Goal: Task Accomplishment & Management: Use online tool/utility

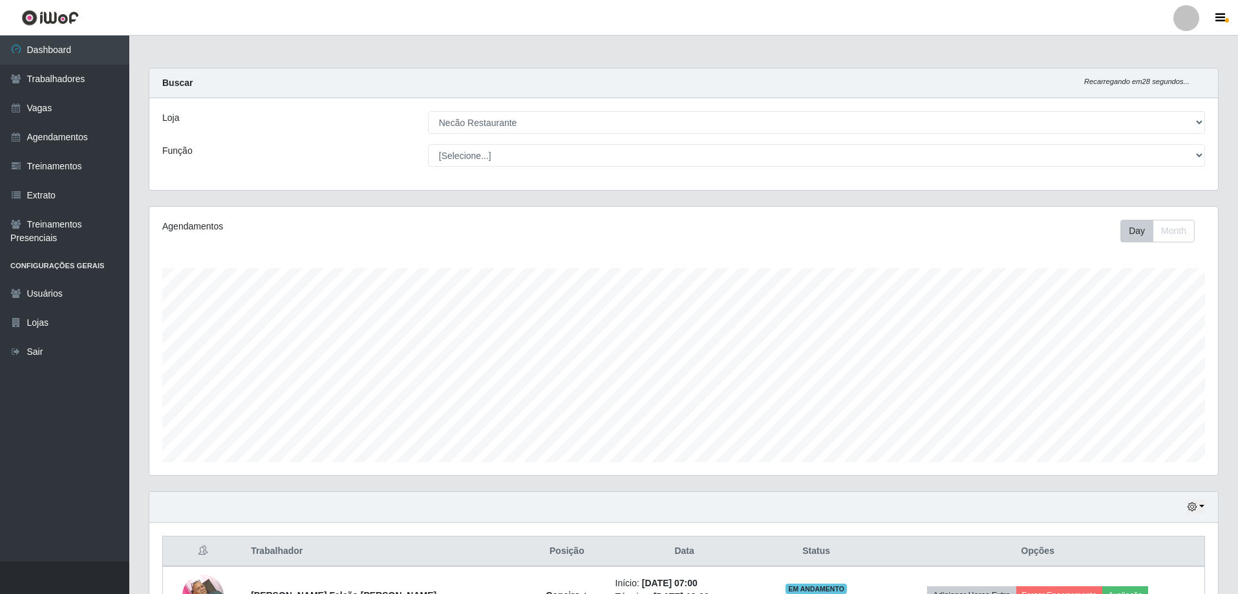
select select "334"
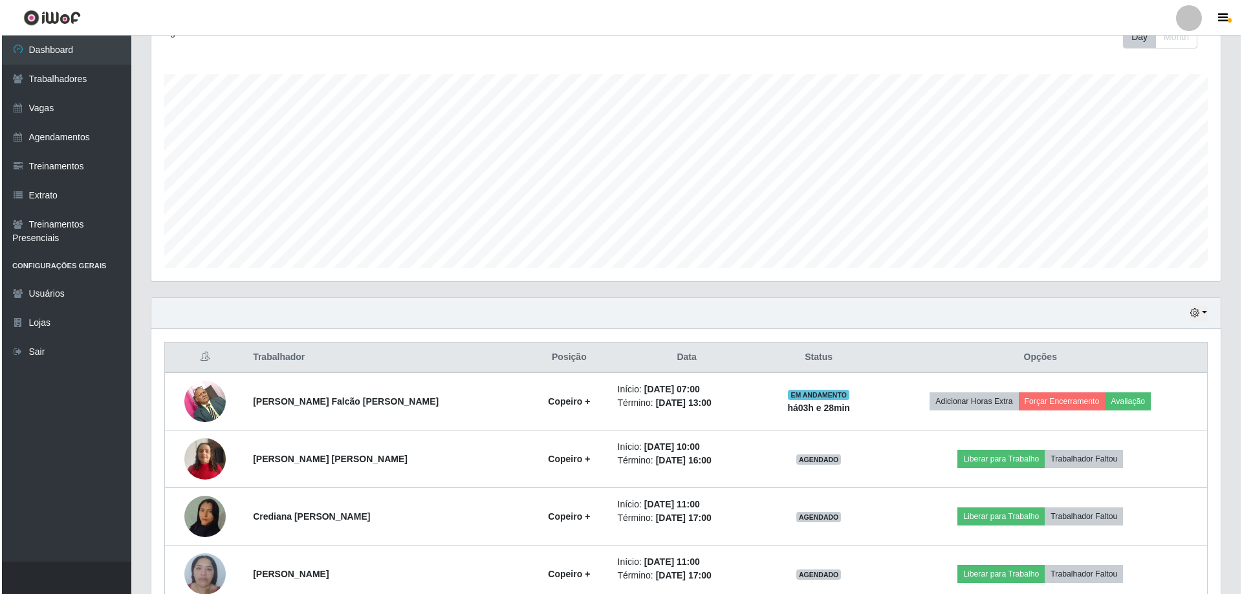
scroll to position [323, 0]
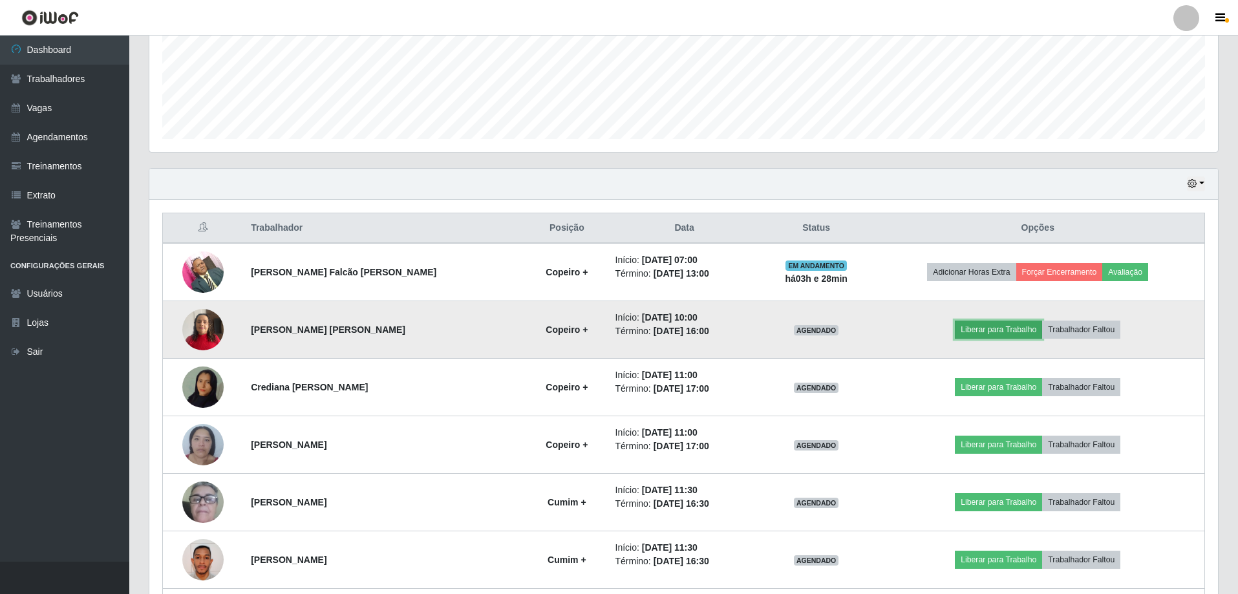
click at [977, 332] on button "Liberar para Trabalho" at bounding box center [998, 330] width 87 height 18
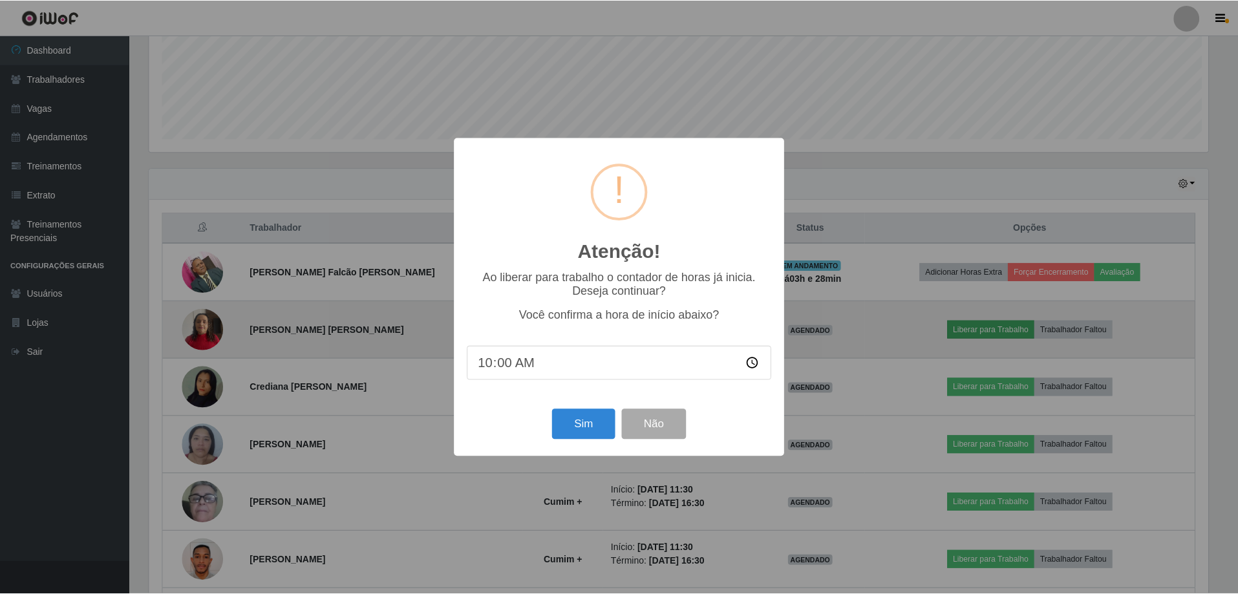
scroll to position [268, 1063]
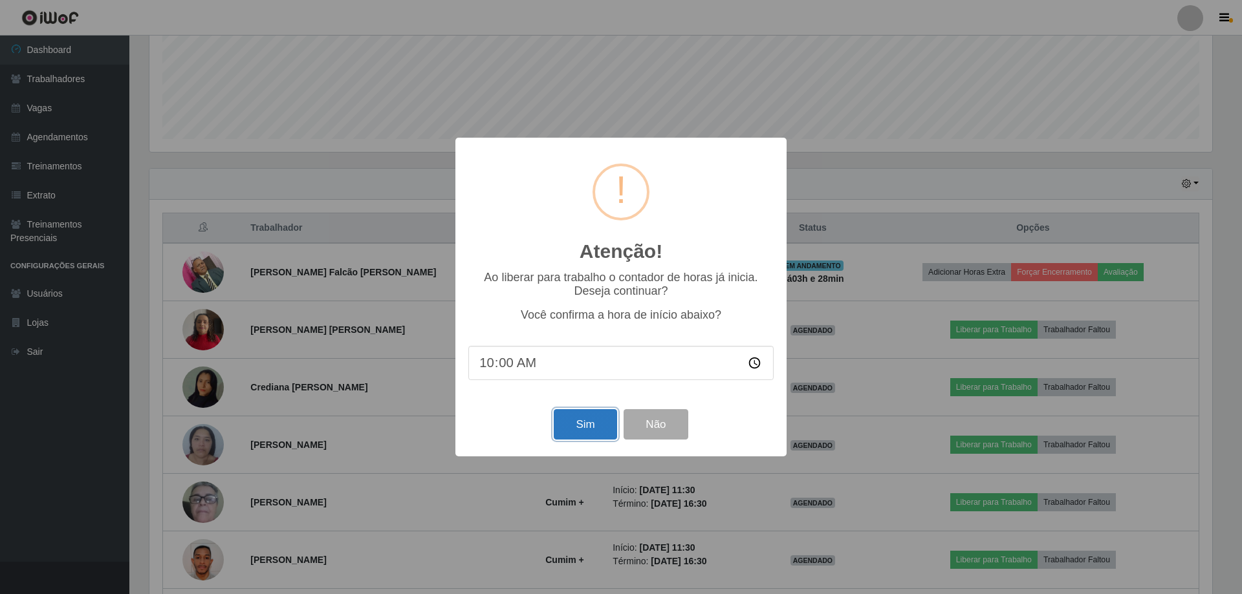
click at [612, 426] on button "Sim" at bounding box center [585, 424] width 63 height 30
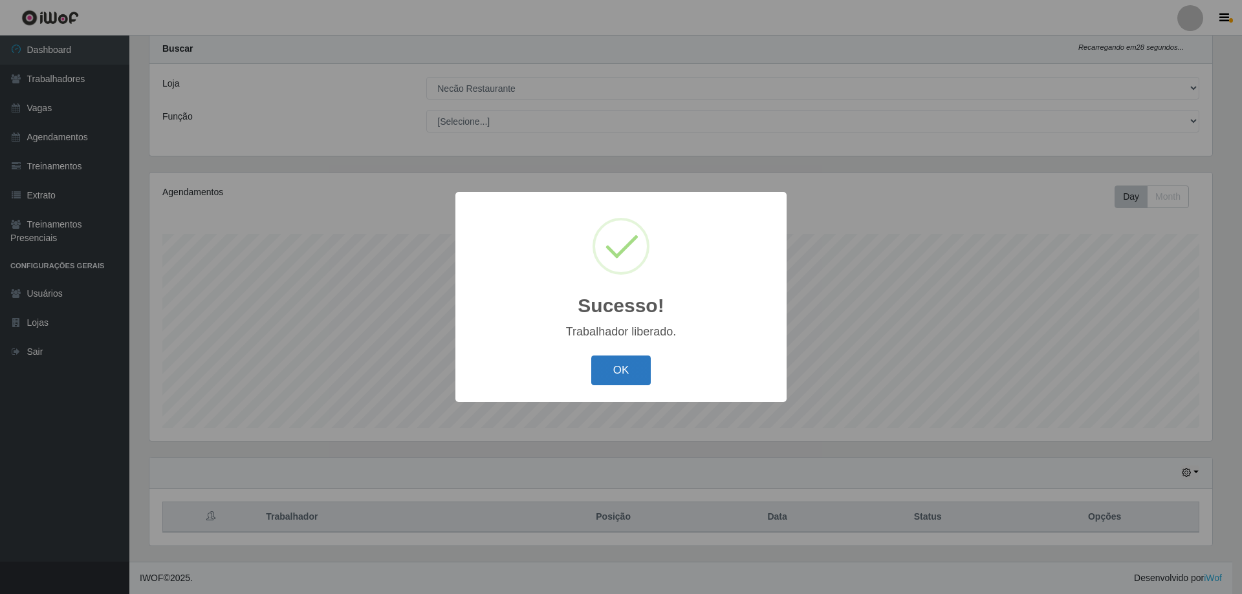
click at [621, 377] on button "OK" at bounding box center [621, 371] width 60 height 30
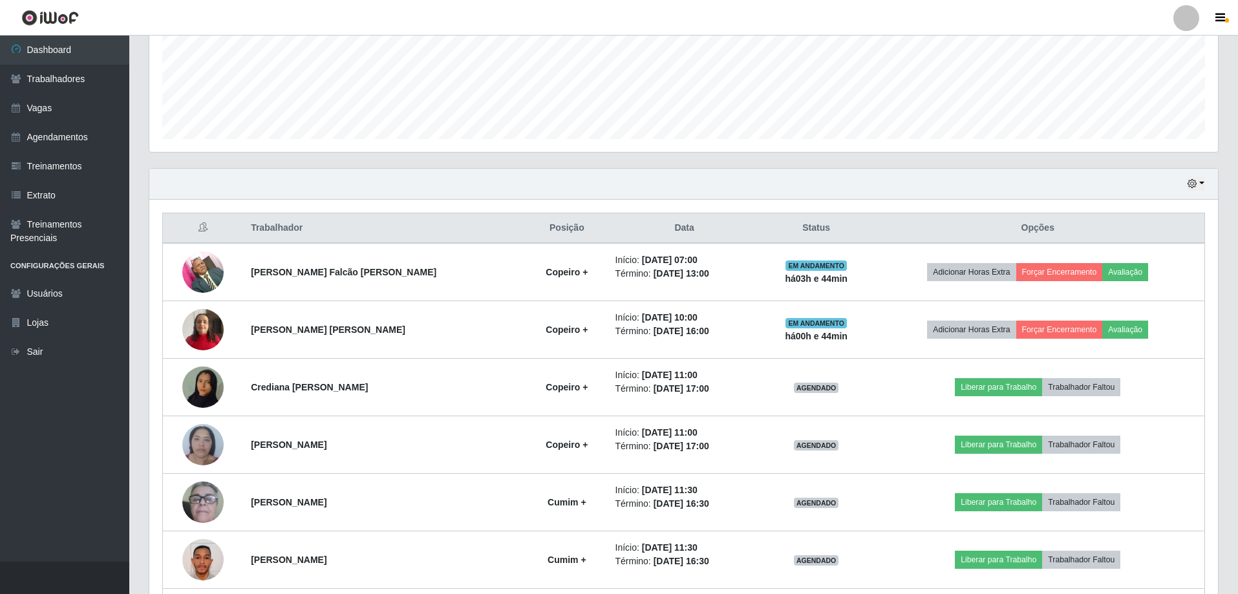
scroll to position [437, 0]
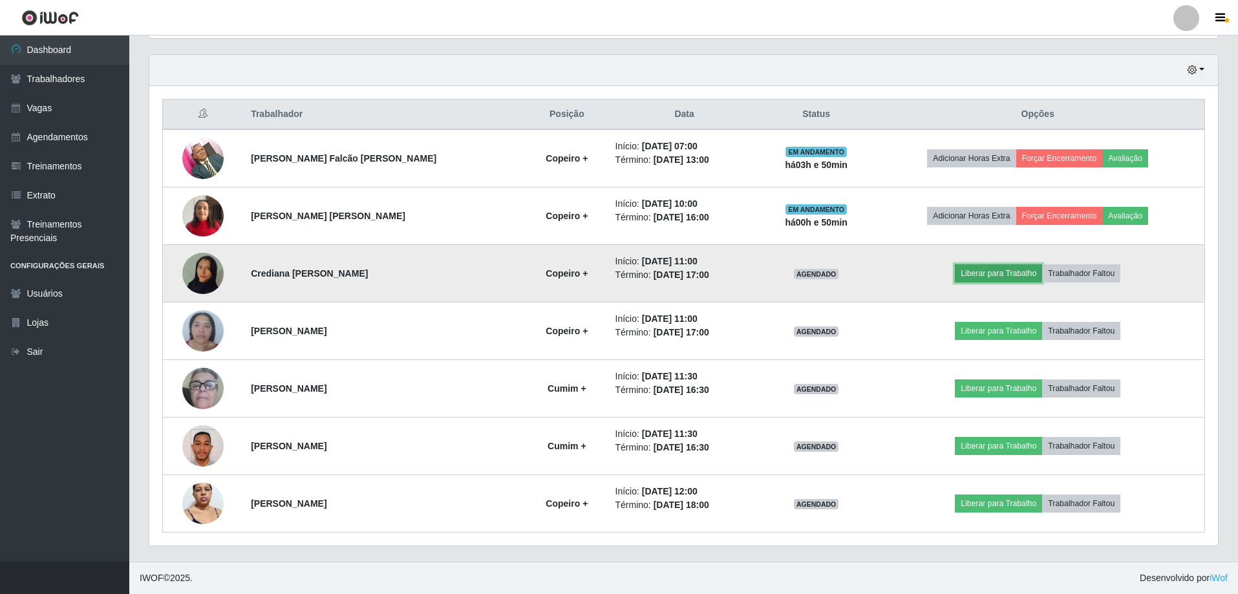
click at [972, 277] on button "Liberar para Trabalho" at bounding box center [998, 273] width 87 height 18
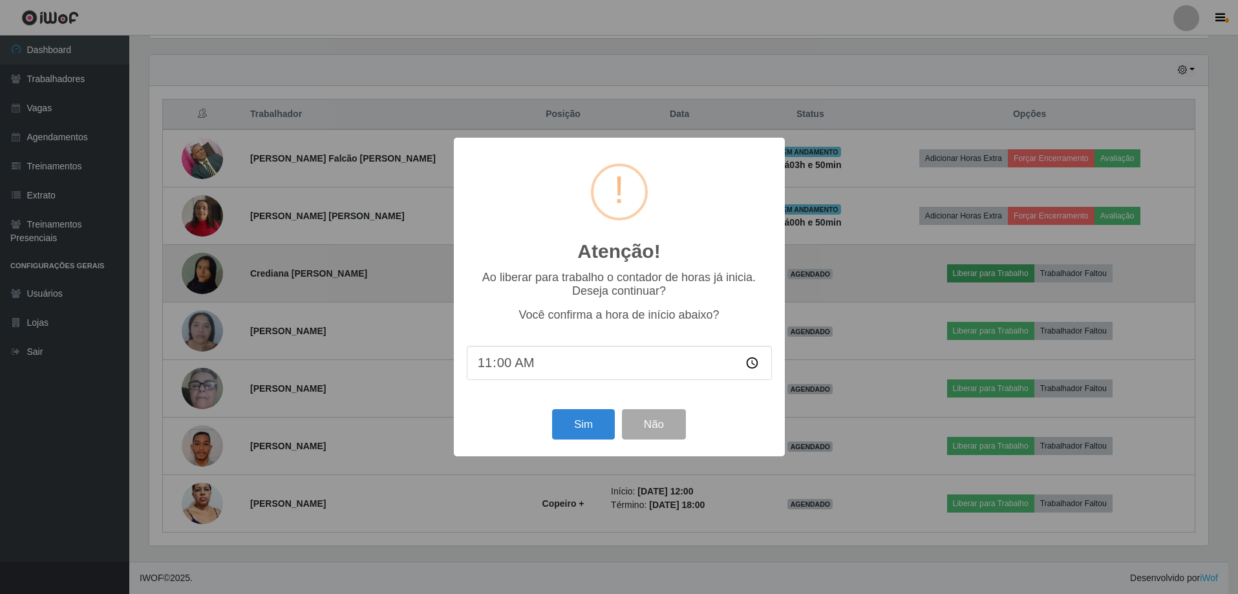
scroll to position [268, 1063]
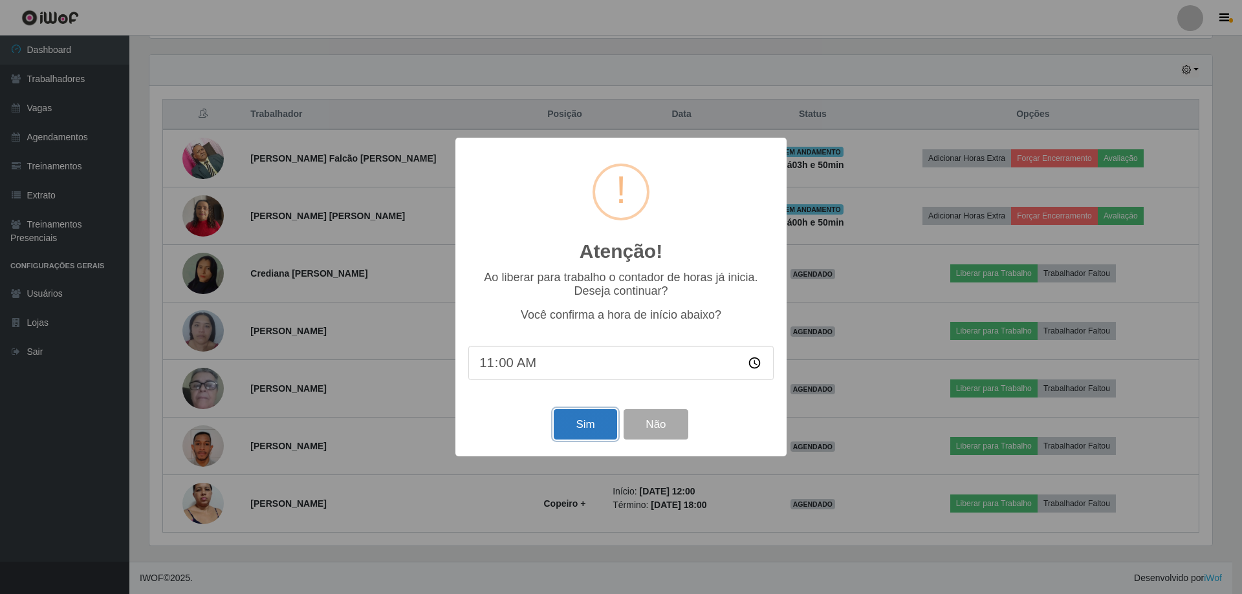
click at [598, 432] on button "Sim" at bounding box center [585, 424] width 63 height 30
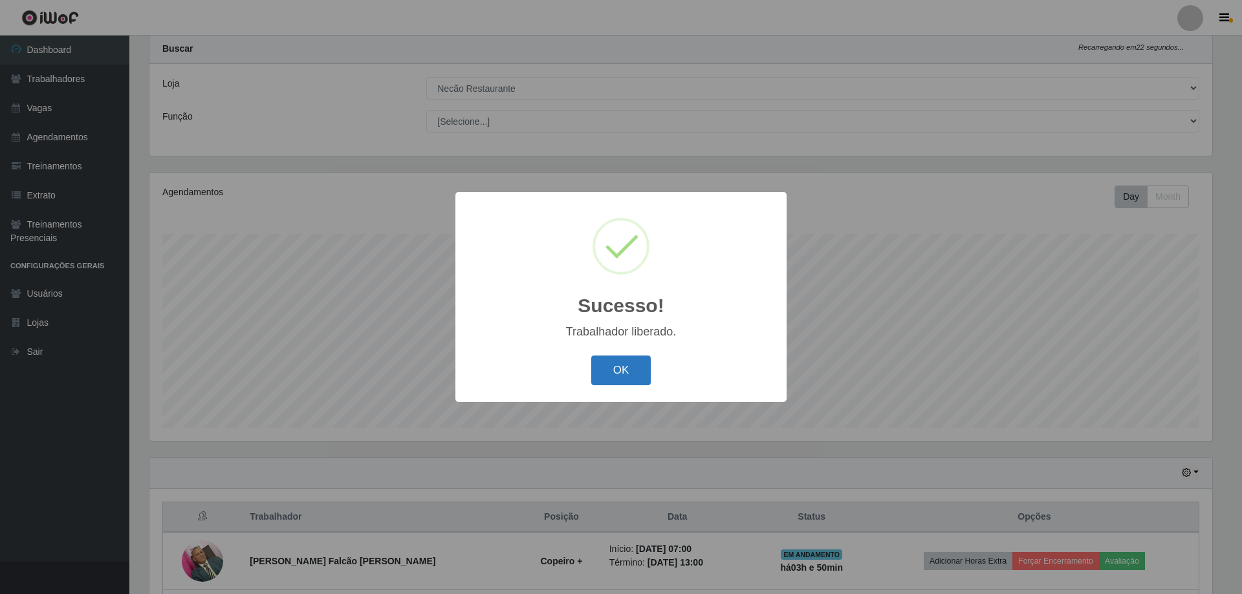
click at [634, 368] on button "OK" at bounding box center [621, 371] width 60 height 30
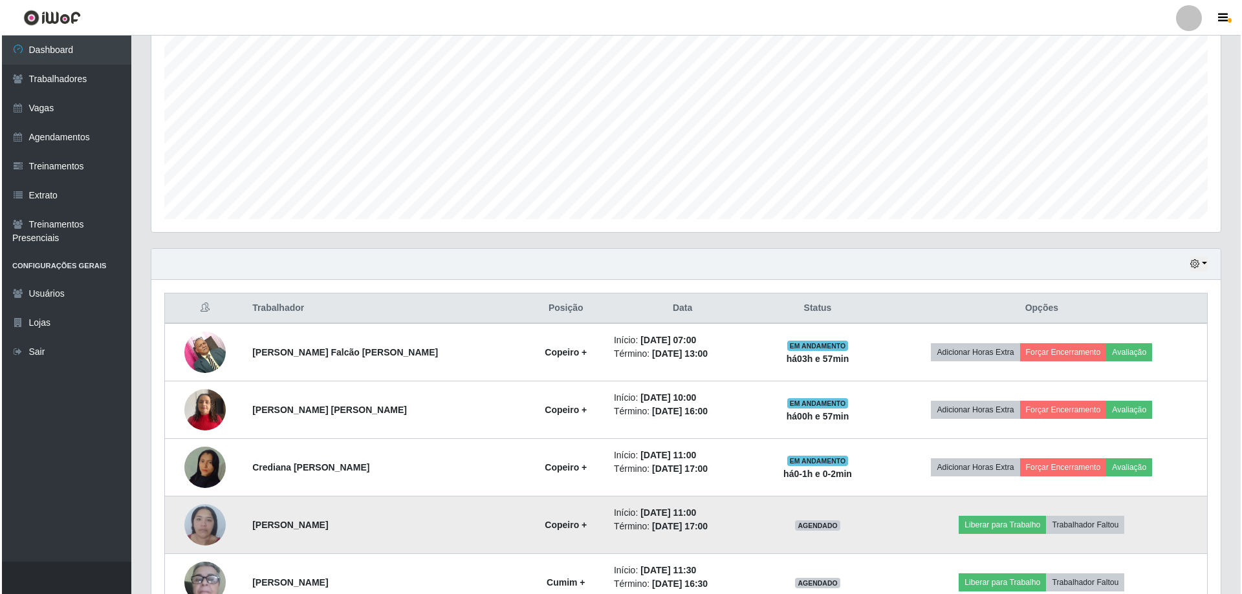
scroll to position [437, 0]
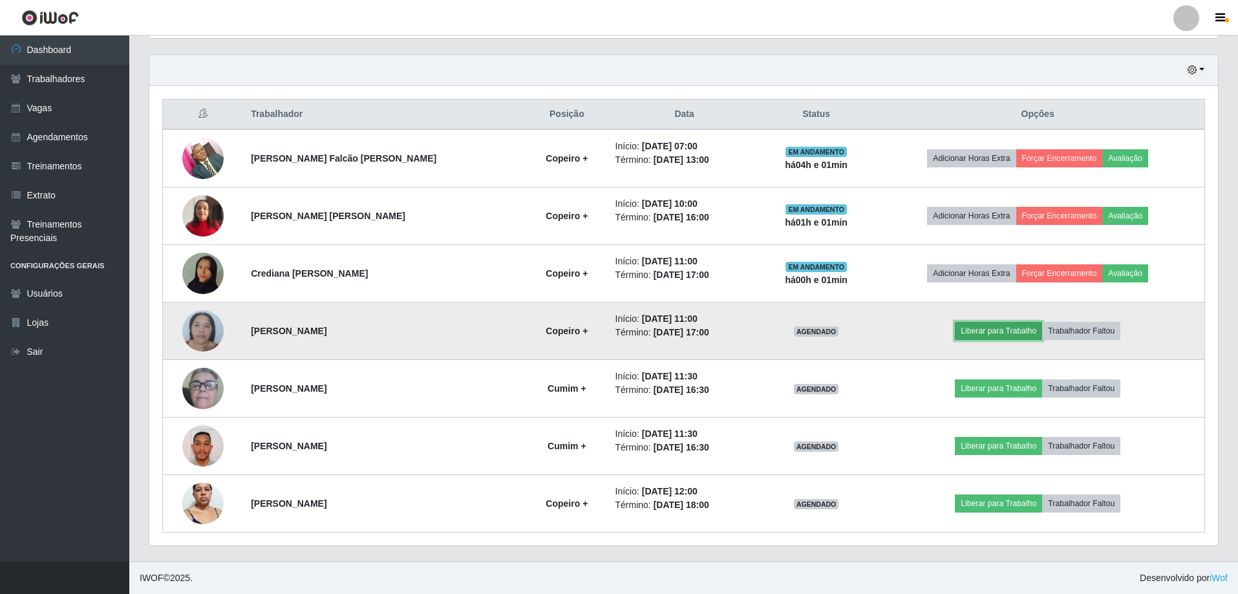
click at [985, 334] on button "Liberar para Trabalho" at bounding box center [998, 331] width 87 height 18
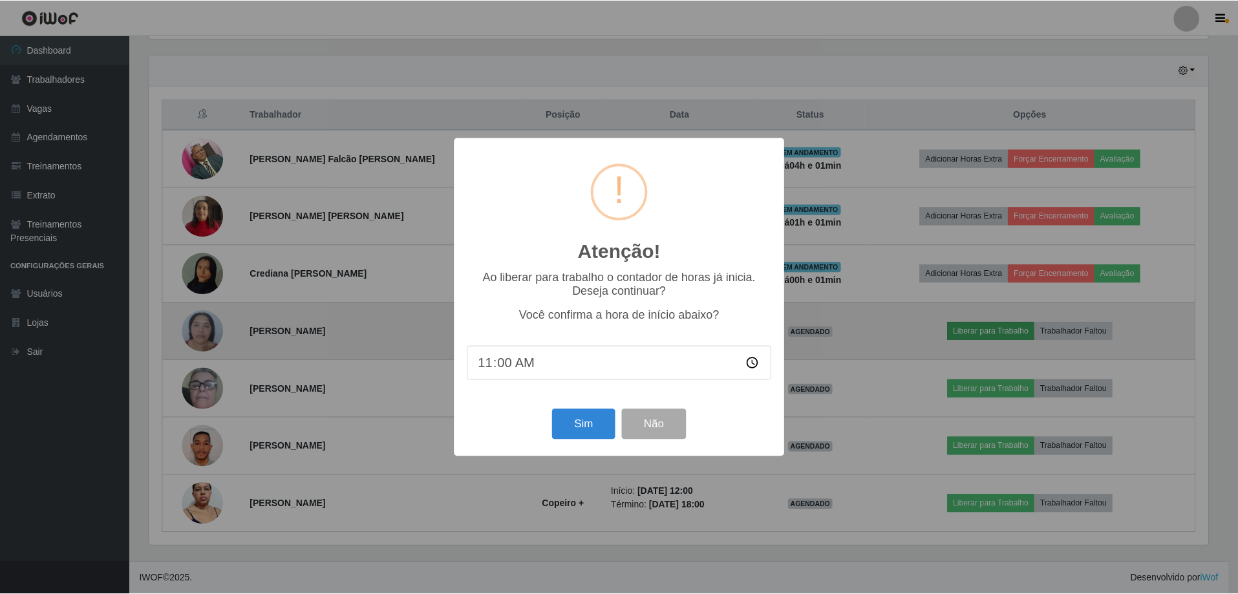
scroll to position [268, 1063]
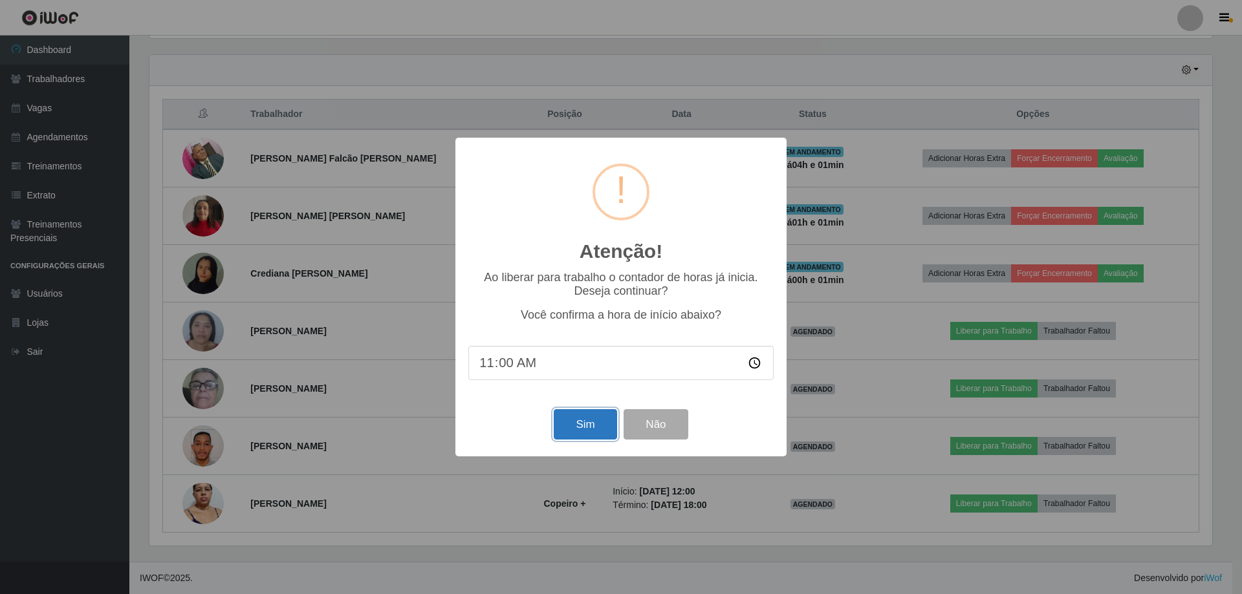
click at [603, 433] on button "Sim" at bounding box center [585, 424] width 63 height 30
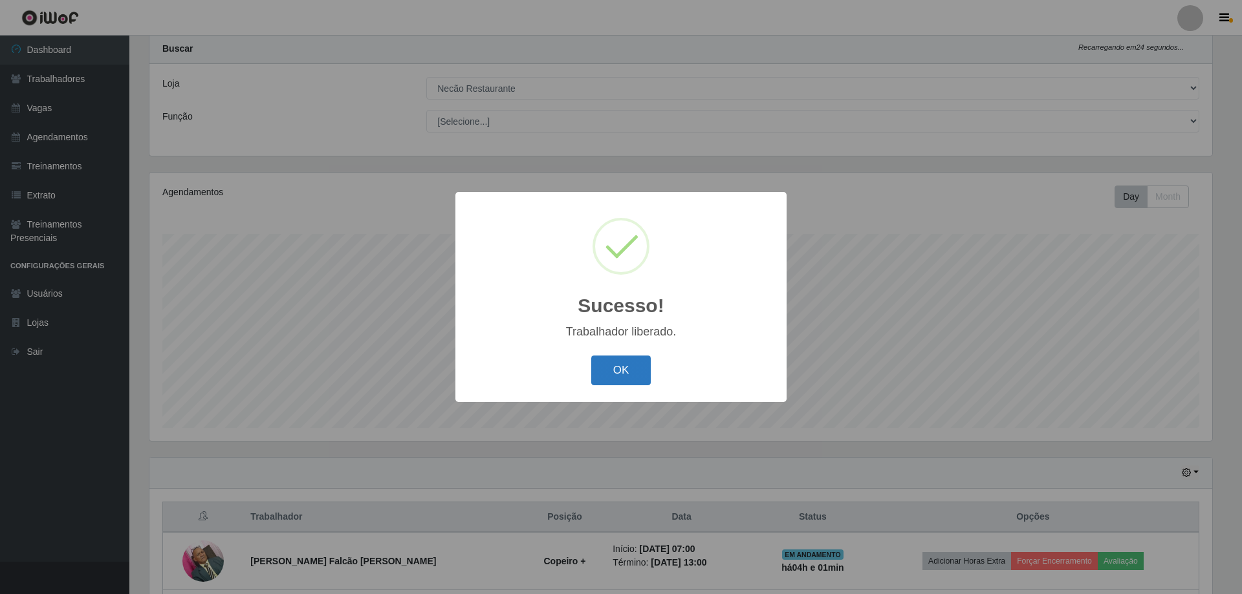
click at [628, 378] on button "OK" at bounding box center [621, 371] width 60 height 30
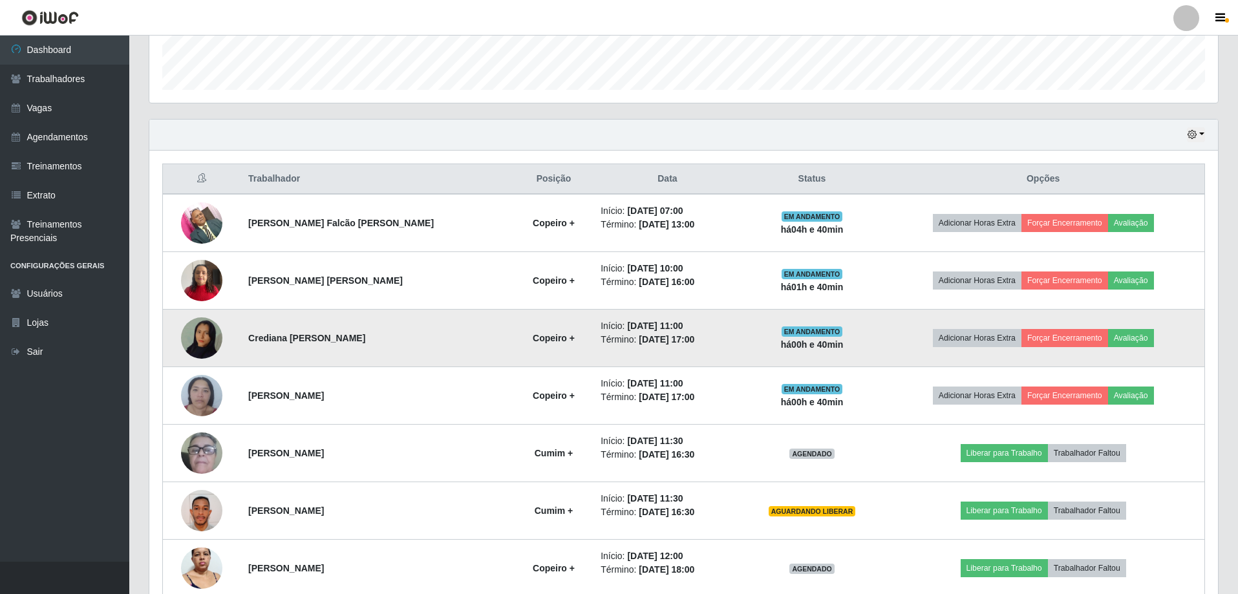
scroll to position [437, 0]
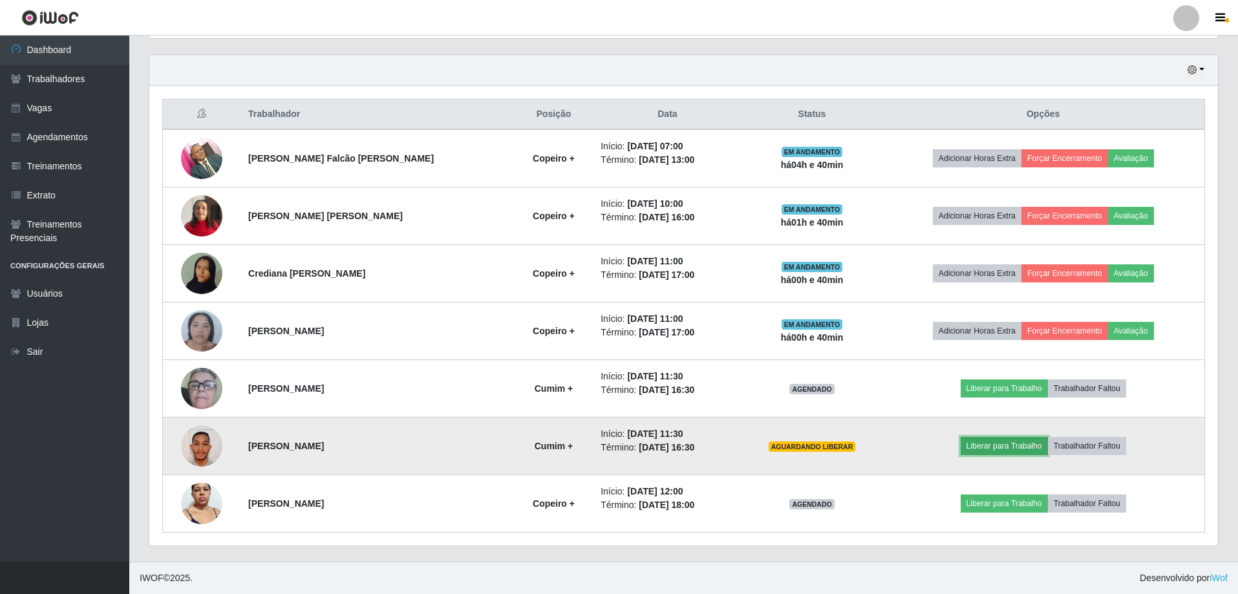
click at [1004, 447] on button "Liberar para Trabalho" at bounding box center [1004, 446] width 87 height 18
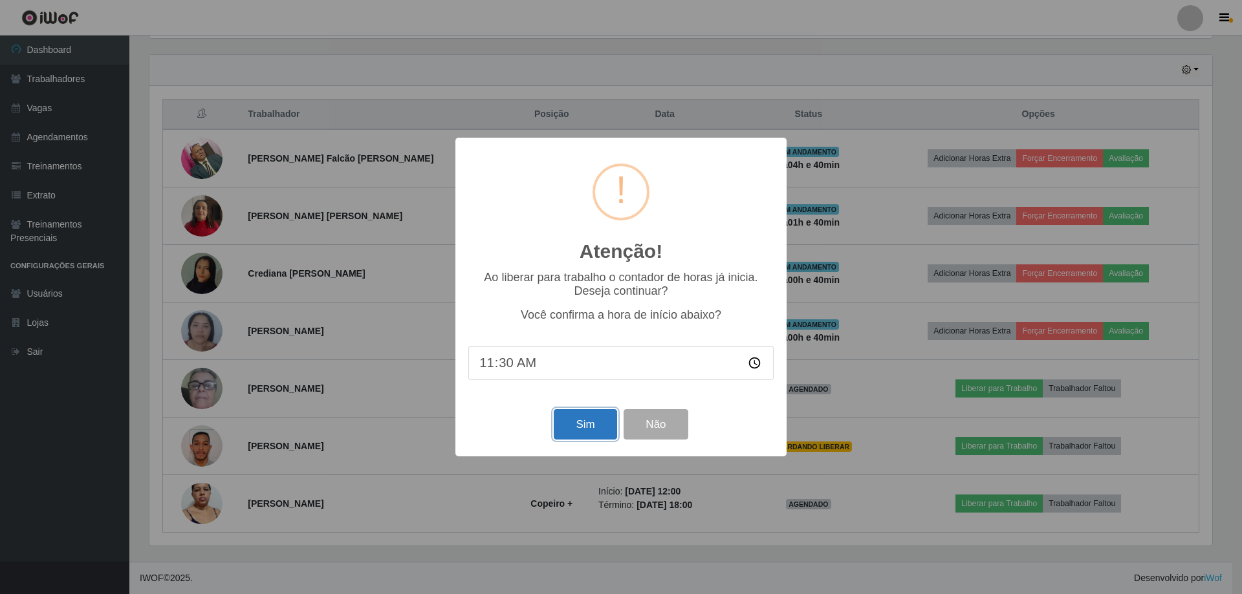
click at [605, 431] on button "Sim" at bounding box center [585, 424] width 63 height 30
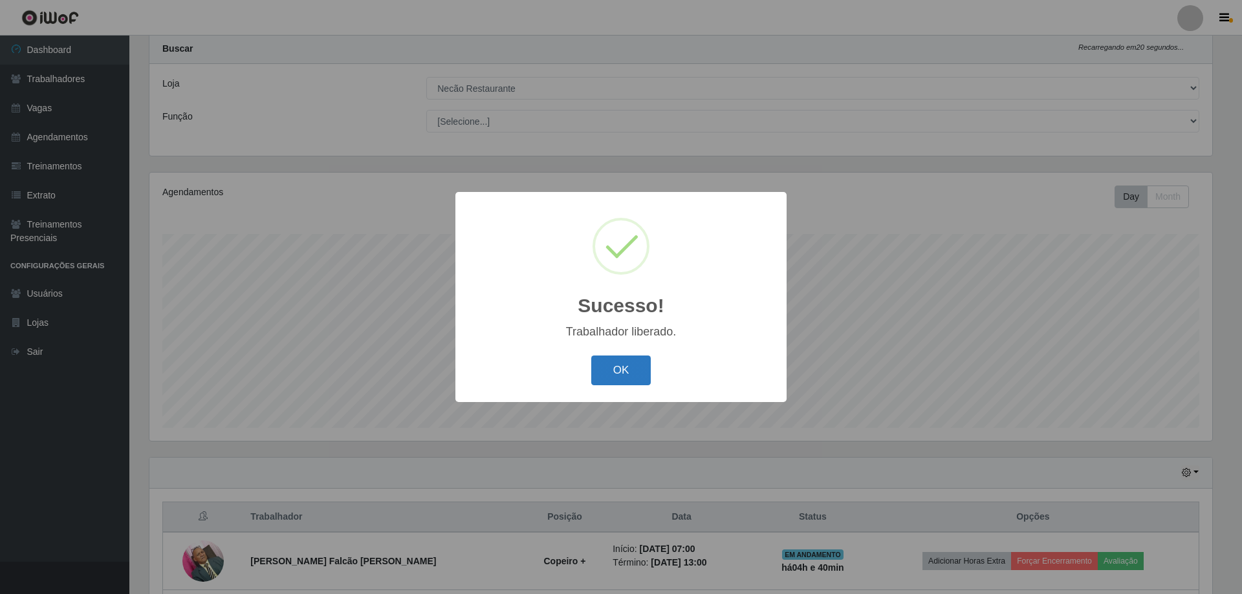
click at [636, 375] on button "OK" at bounding box center [621, 371] width 60 height 30
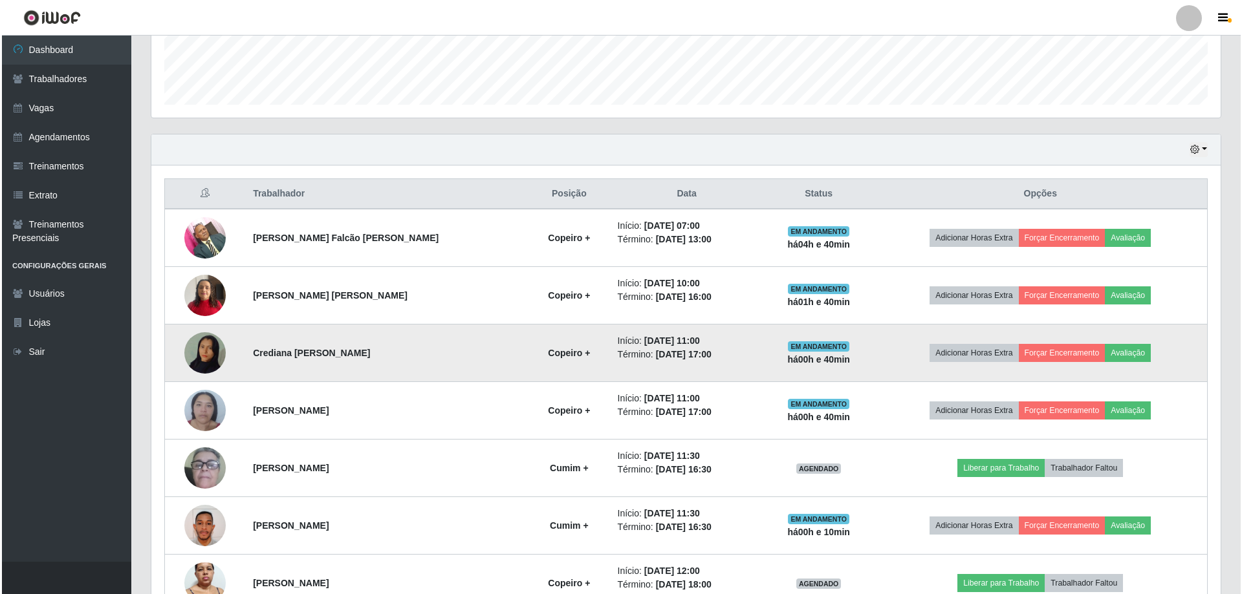
scroll to position [437, 0]
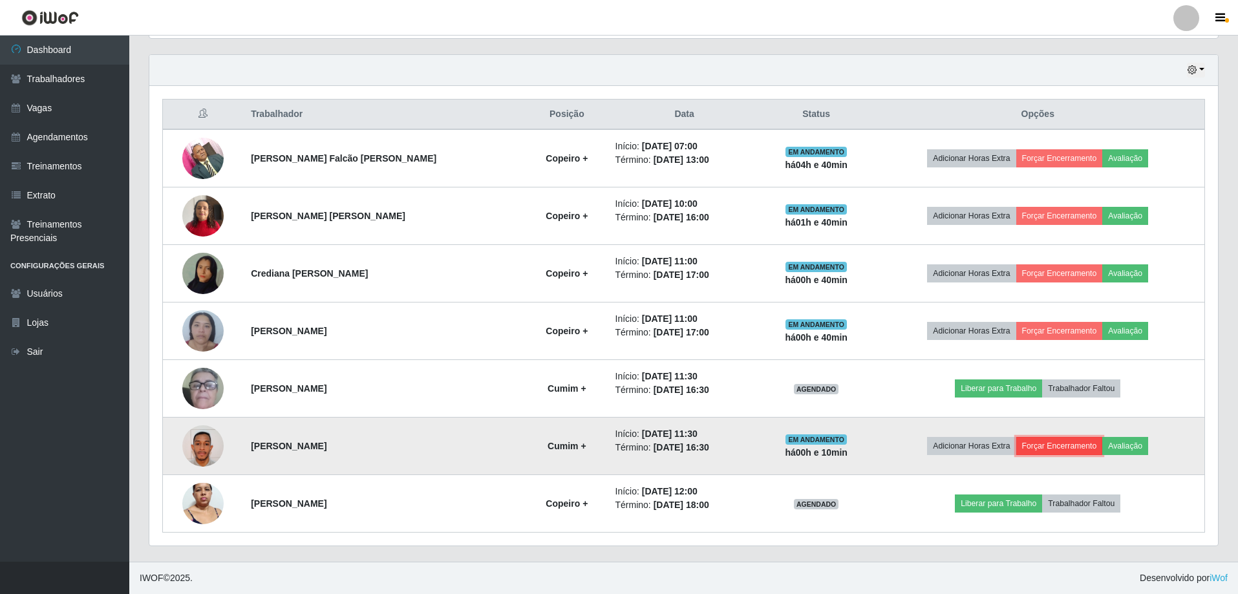
click at [1057, 446] on button "Forçar Encerramento" at bounding box center [1060, 446] width 87 height 18
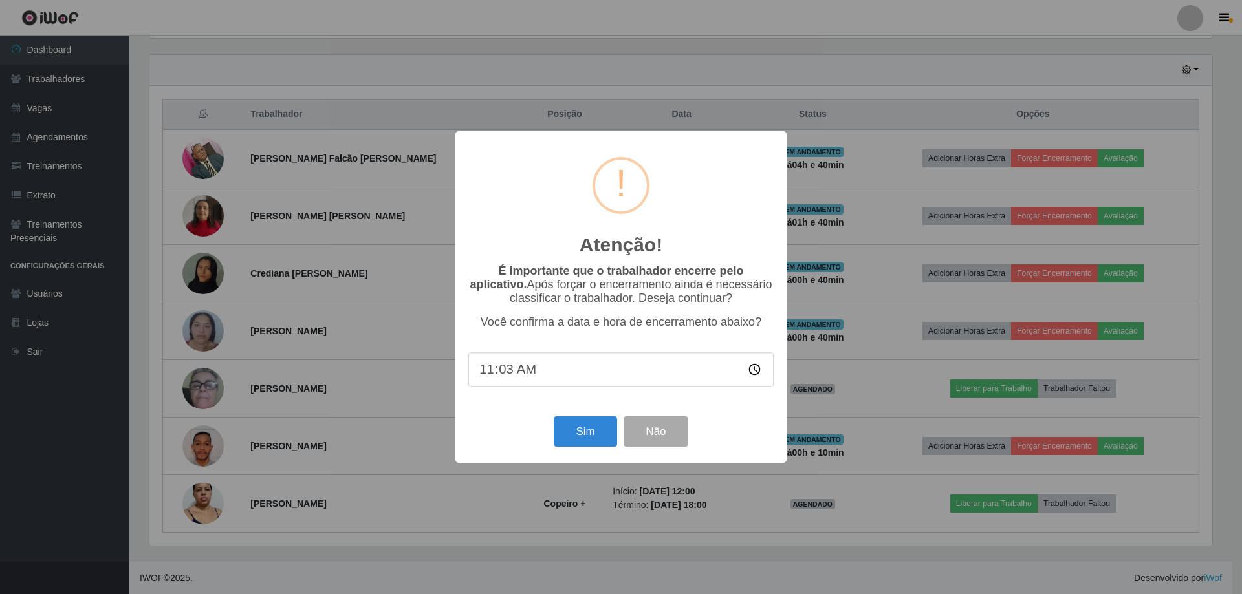
type input "11:30"
click at [587, 442] on button "Sim" at bounding box center [585, 431] width 63 height 30
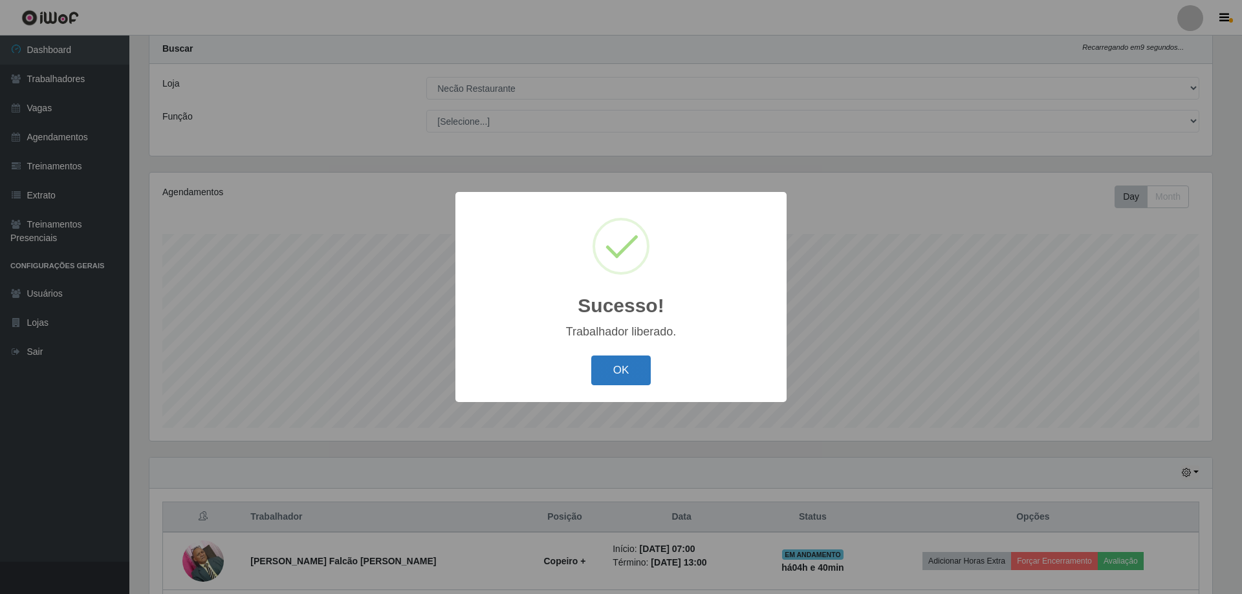
click at [614, 372] on button "OK" at bounding box center [621, 371] width 60 height 30
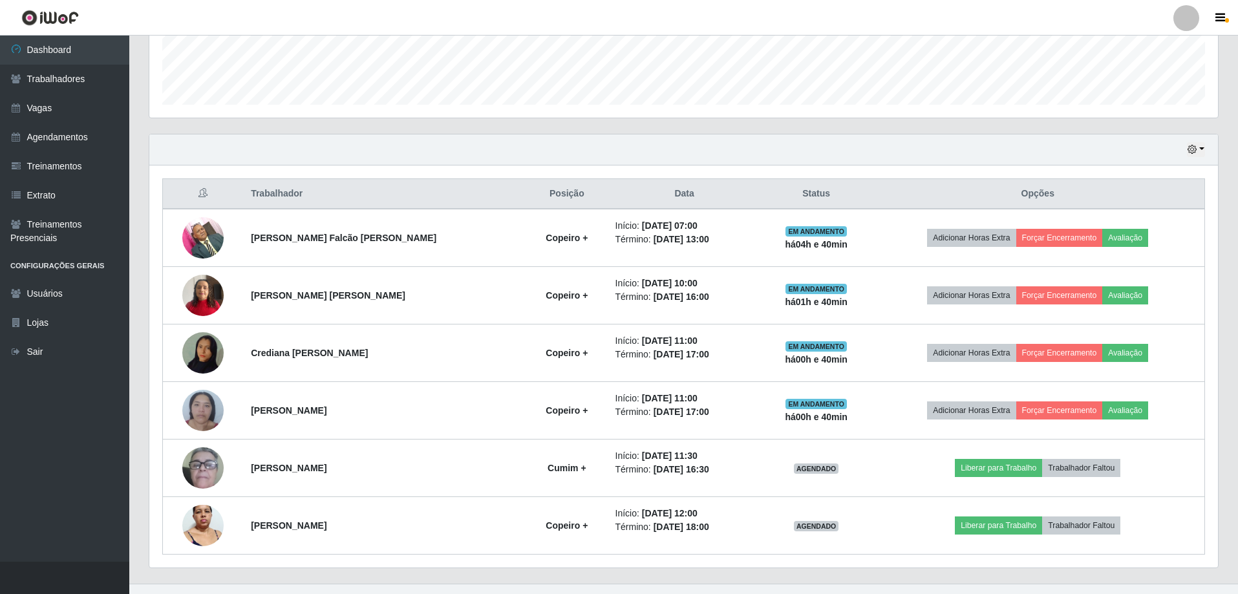
scroll to position [380, 0]
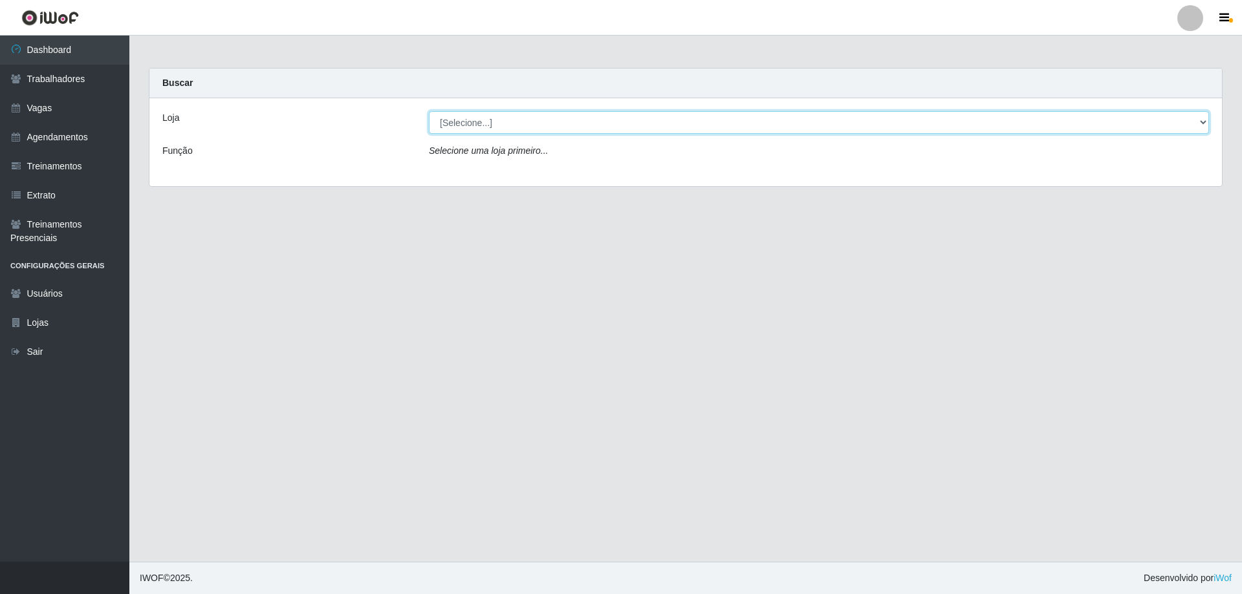
click at [512, 118] on select "[Selecione...] Necão Restaurante" at bounding box center [819, 122] width 780 height 23
select select "334"
click at [429, 111] on select "[Selecione...] Necão Restaurante" at bounding box center [819, 122] width 780 height 23
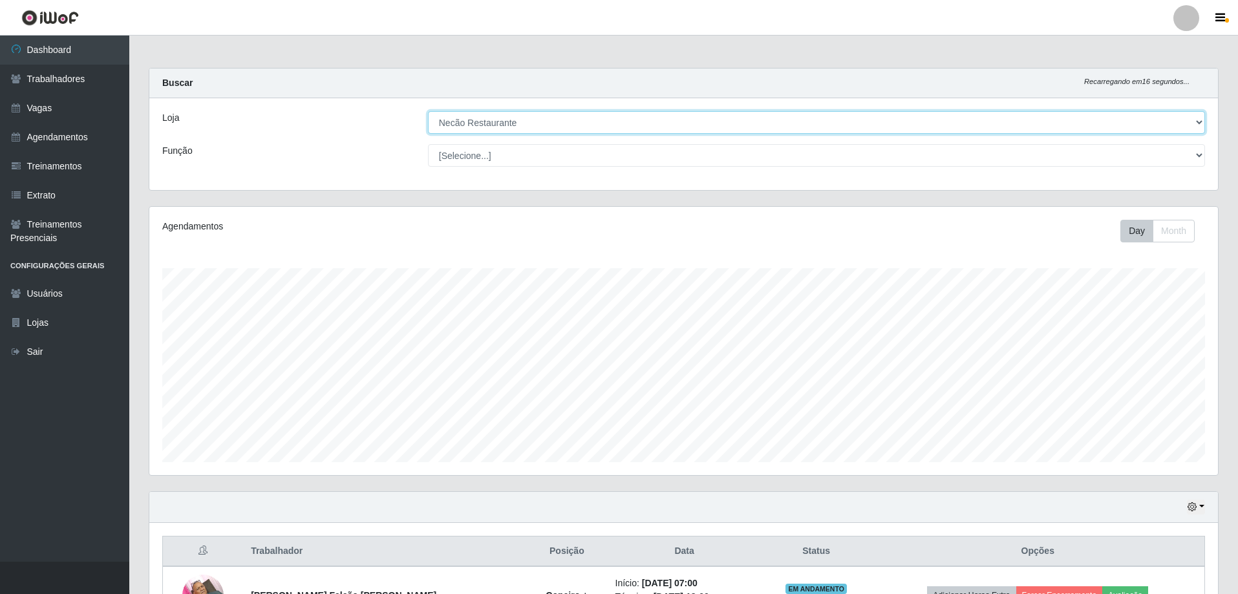
scroll to position [380, 0]
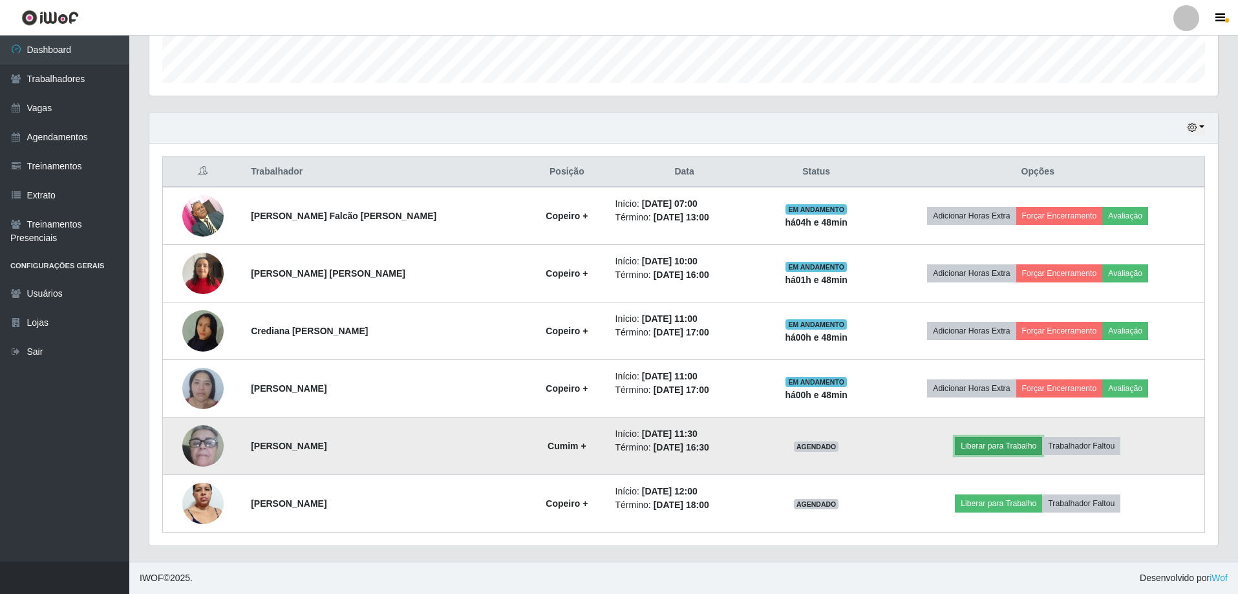
click at [981, 447] on button "Liberar para Trabalho" at bounding box center [998, 446] width 87 height 18
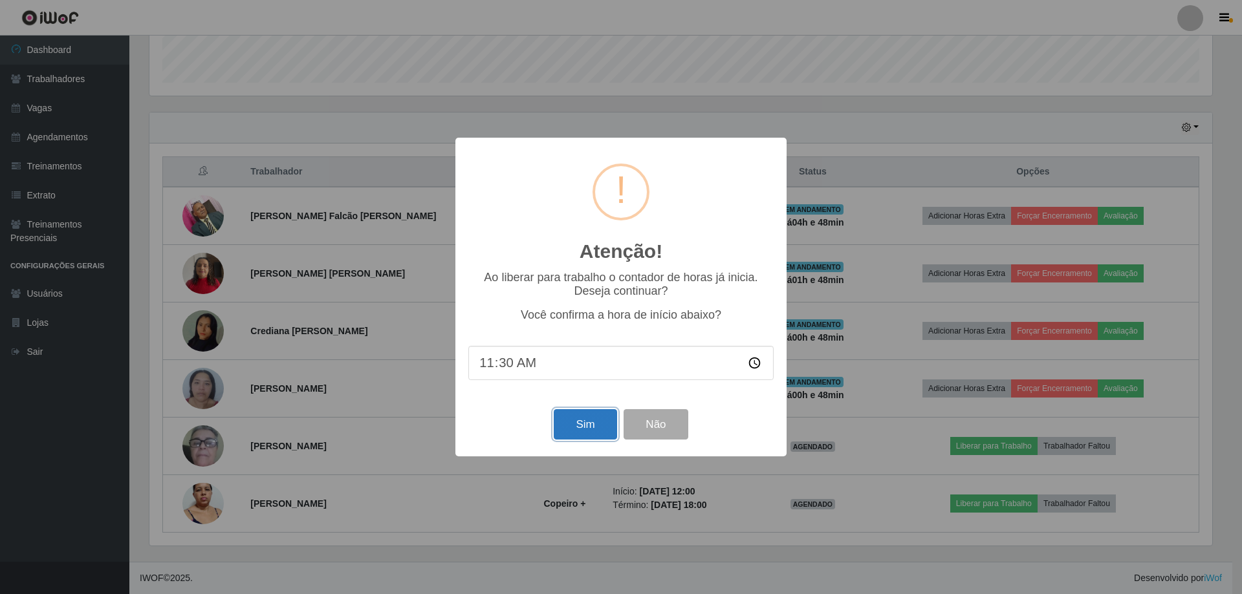
click at [585, 428] on button "Sim" at bounding box center [585, 424] width 63 height 30
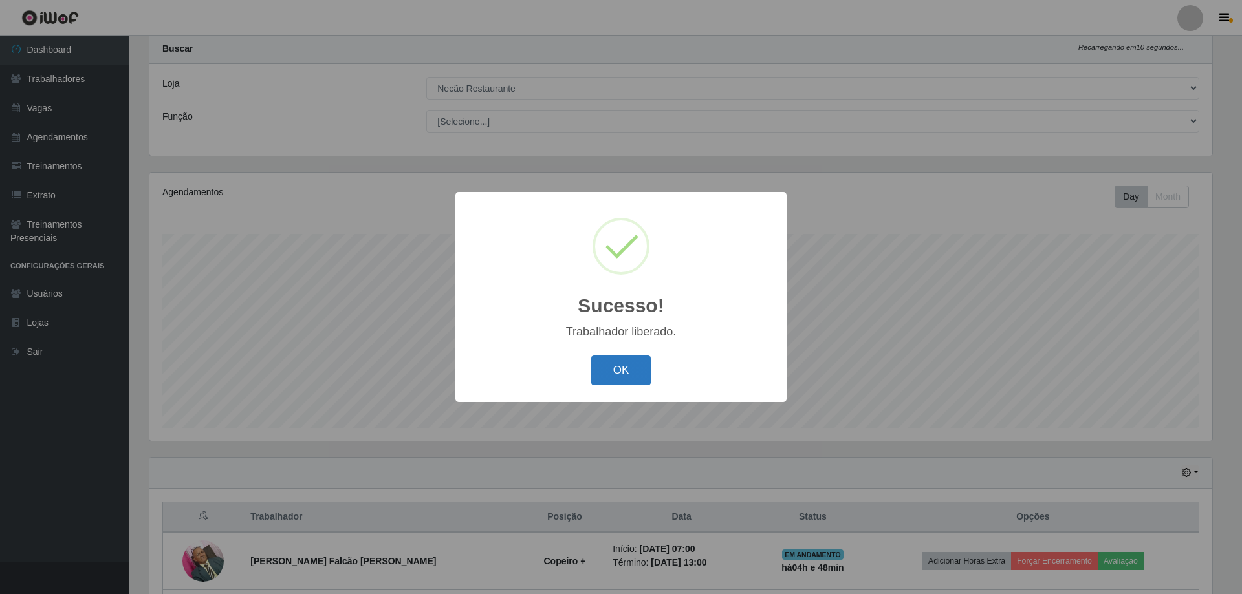
click at [629, 367] on button "OK" at bounding box center [621, 371] width 60 height 30
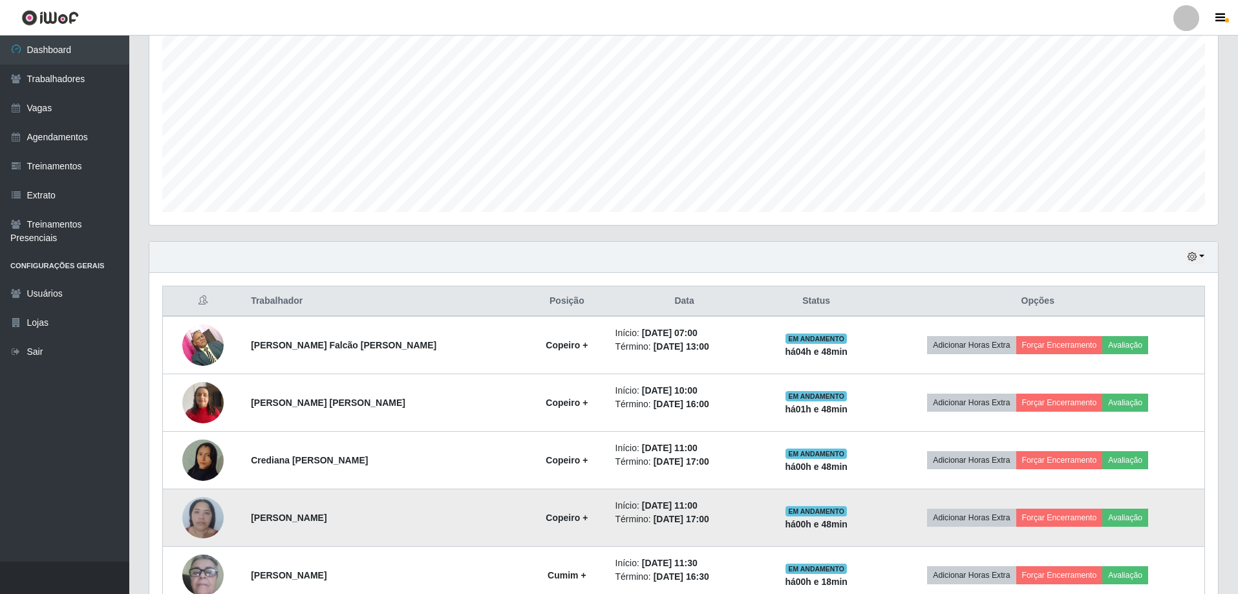
scroll to position [380, 0]
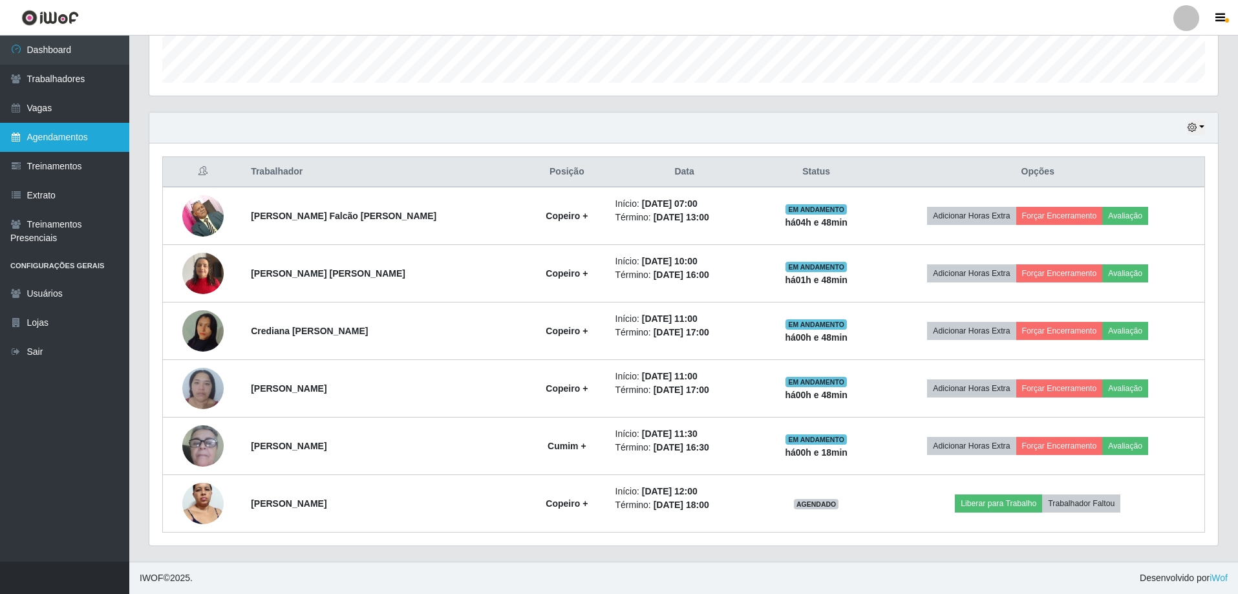
click at [85, 138] on link "Agendamentos" at bounding box center [64, 137] width 129 height 29
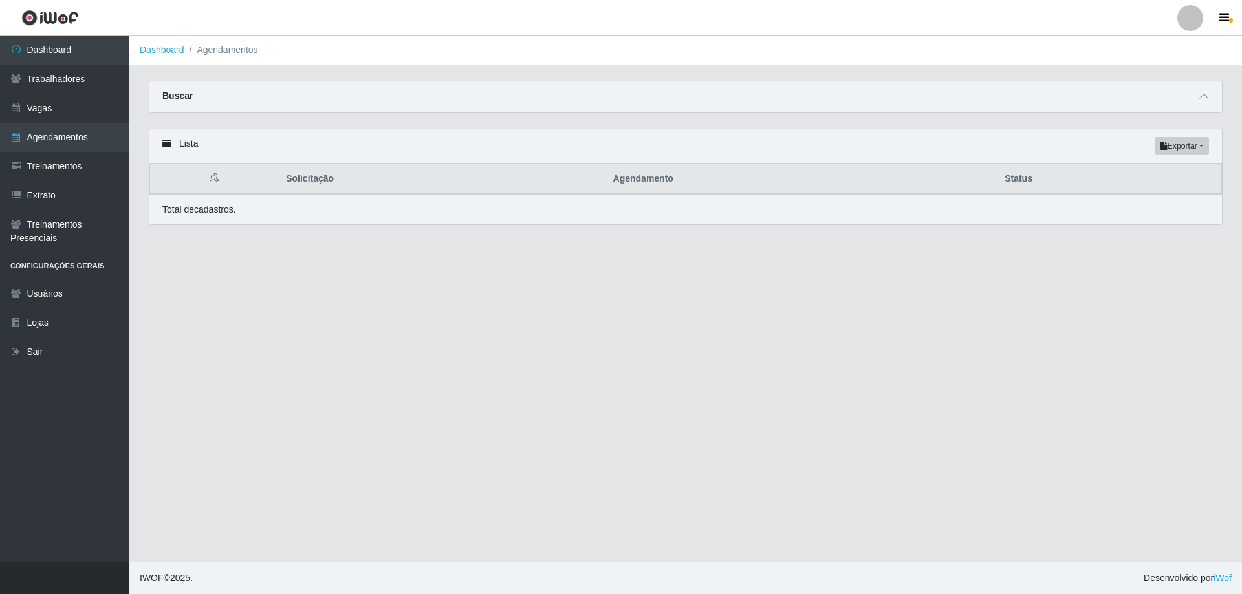
click at [1189, 179] on th "Status" at bounding box center [1109, 179] width 224 height 30
click at [1188, 98] on div "Buscar" at bounding box center [685, 96] width 1072 height 31
click at [1208, 95] on span at bounding box center [1204, 96] width 16 height 15
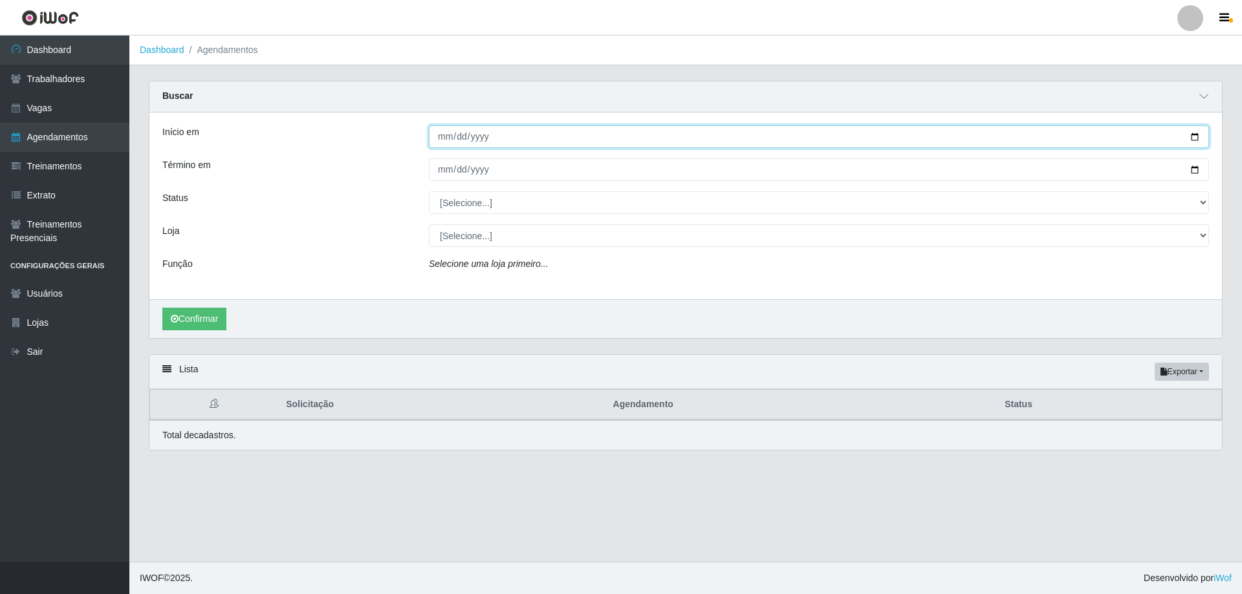
click at [579, 138] on input "Início em" at bounding box center [819, 136] width 780 height 23
click at [1195, 141] on input "Início em" at bounding box center [819, 136] width 780 height 23
type input "2025-09-07"
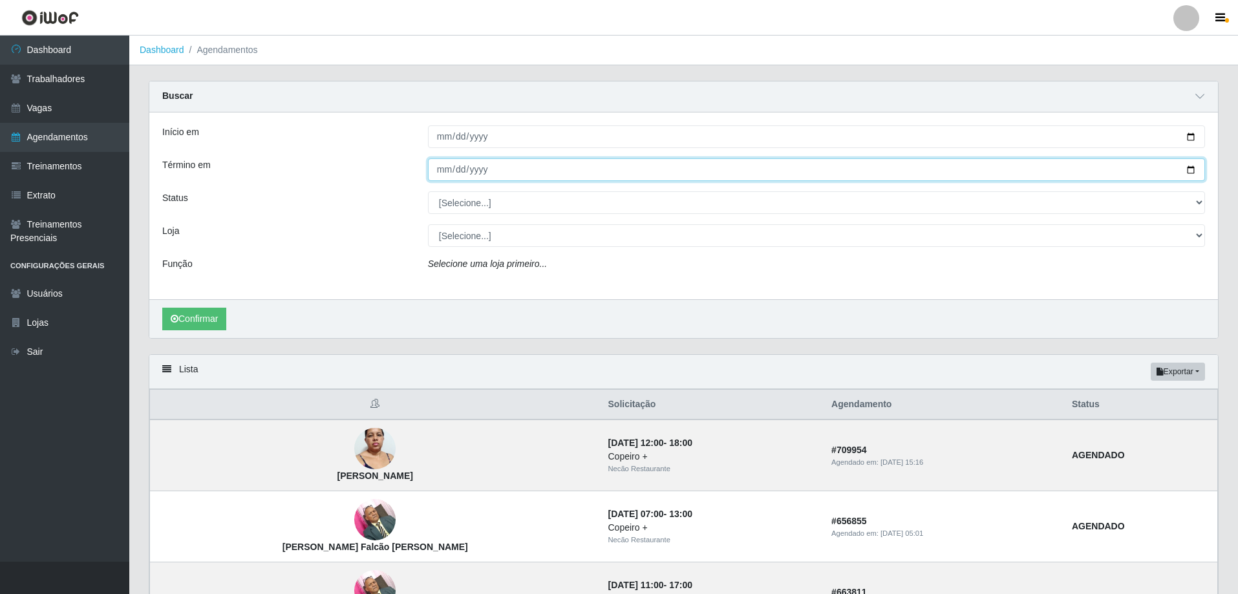
click at [1199, 169] on input "Término em" at bounding box center [816, 169] width 777 height 23
click at [1193, 167] on input "Término em" at bounding box center [816, 169] width 777 height 23
type input "2025-09-07"
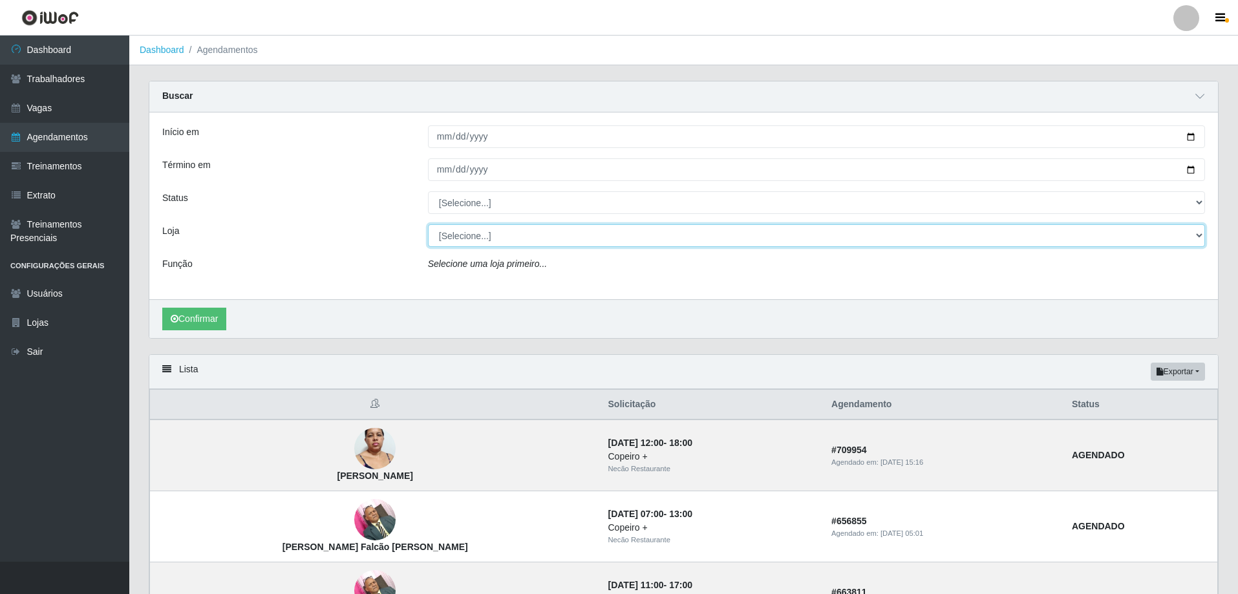
click at [477, 238] on select "[Selecione...] Necão Restaurante" at bounding box center [816, 235] width 777 height 23
select select "334"
click at [428, 225] on select "[Selecione...] Necão Restaurante" at bounding box center [816, 235] width 777 height 23
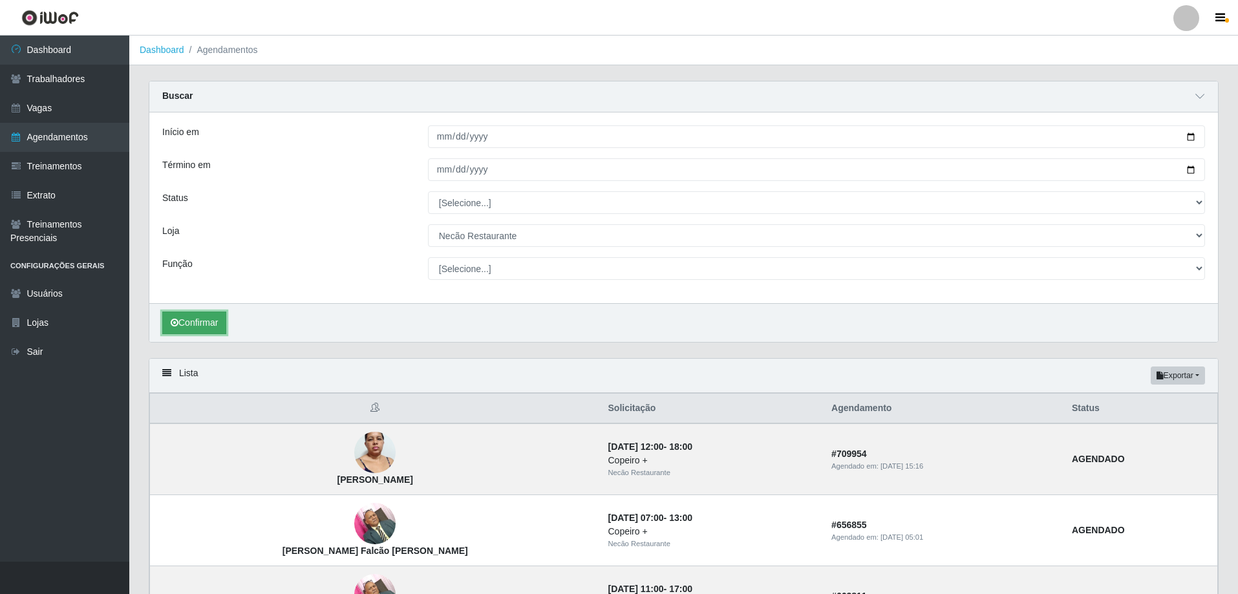
click at [198, 325] on button "Confirmar" at bounding box center [194, 323] width 64 height 23
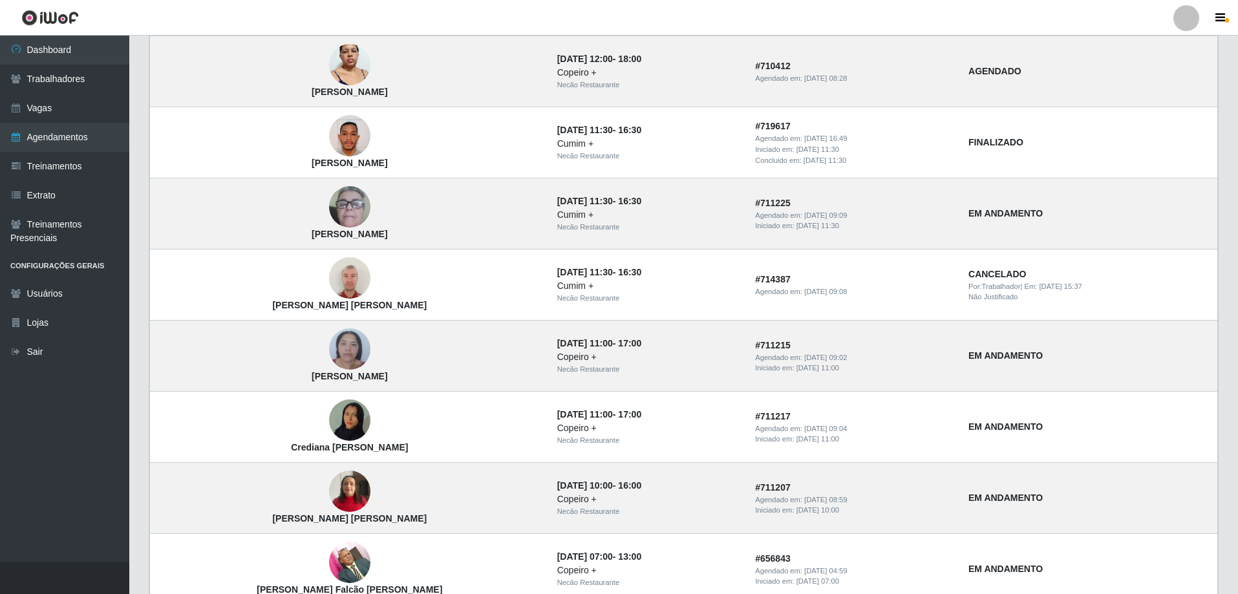
scroll to position [323, 0]
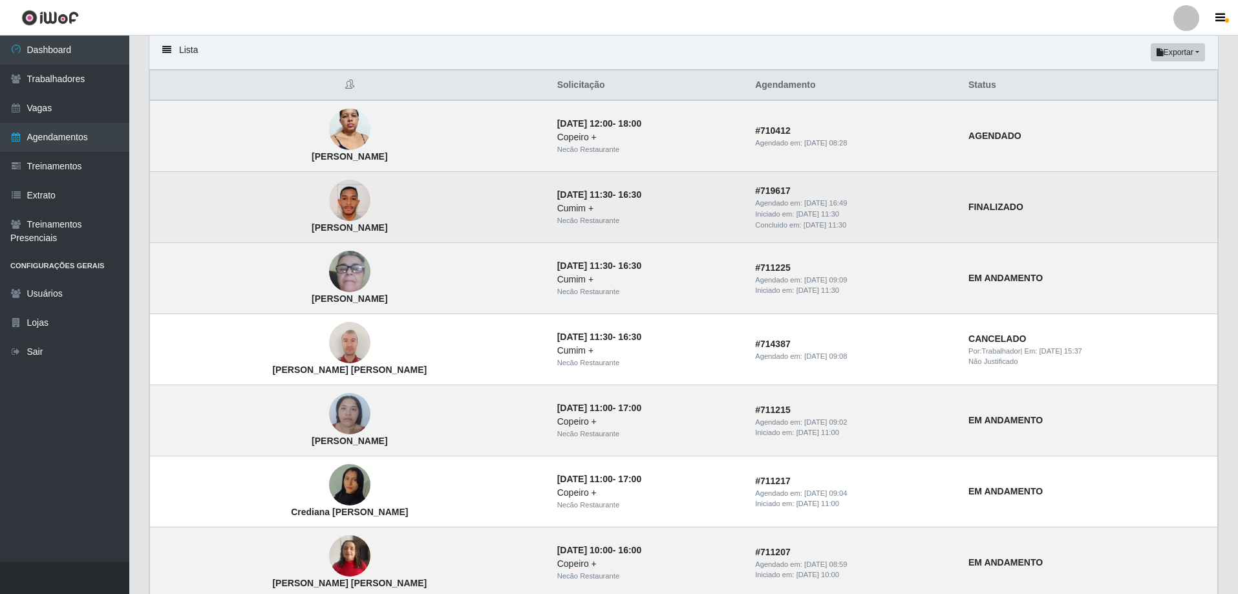
drag, startPoint x: 392, startPoint y: 232, endPoint x: 247, endPoint y: 234, distance: 144.9
click at [247, 234] on td "[PERSON_NAME]" at bounding box center [350, 207] width 400 height 71
copy strong "[PERSON_NAME]"
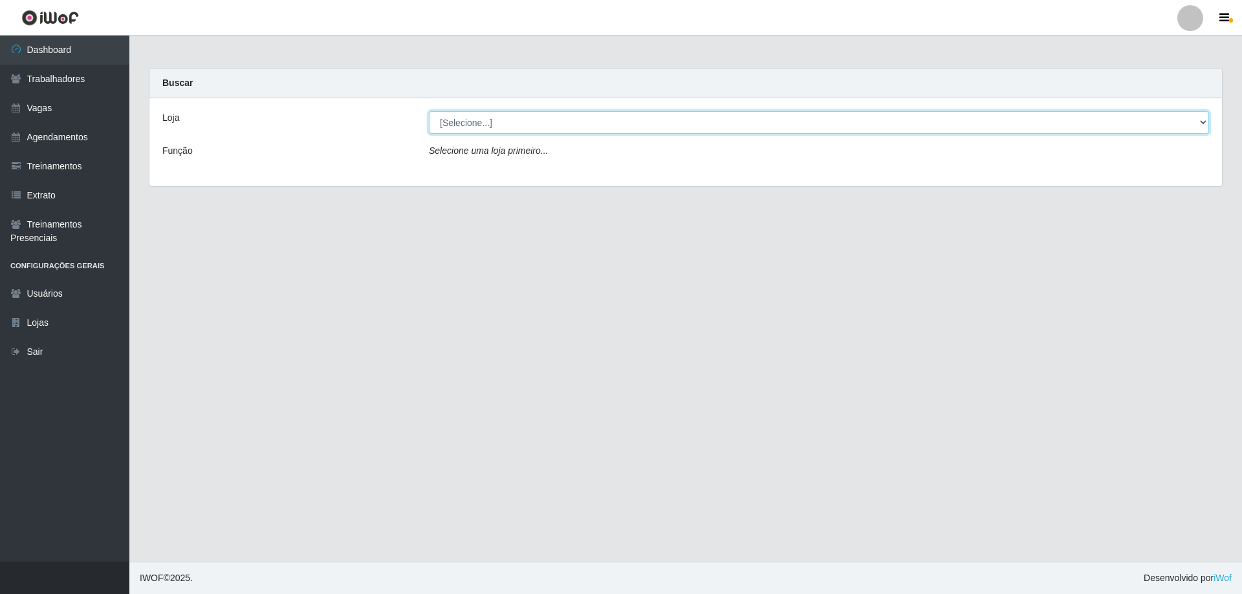
click at [485, 129] on select "[Selecione...] Necão Restaurante" at bounding box center [819, 122] width 780 height 23
select select "334"
click at [429, 111] on select "[Selecione...] Necão Restaurante" at bounding box center [819, 122] width 780 height 23
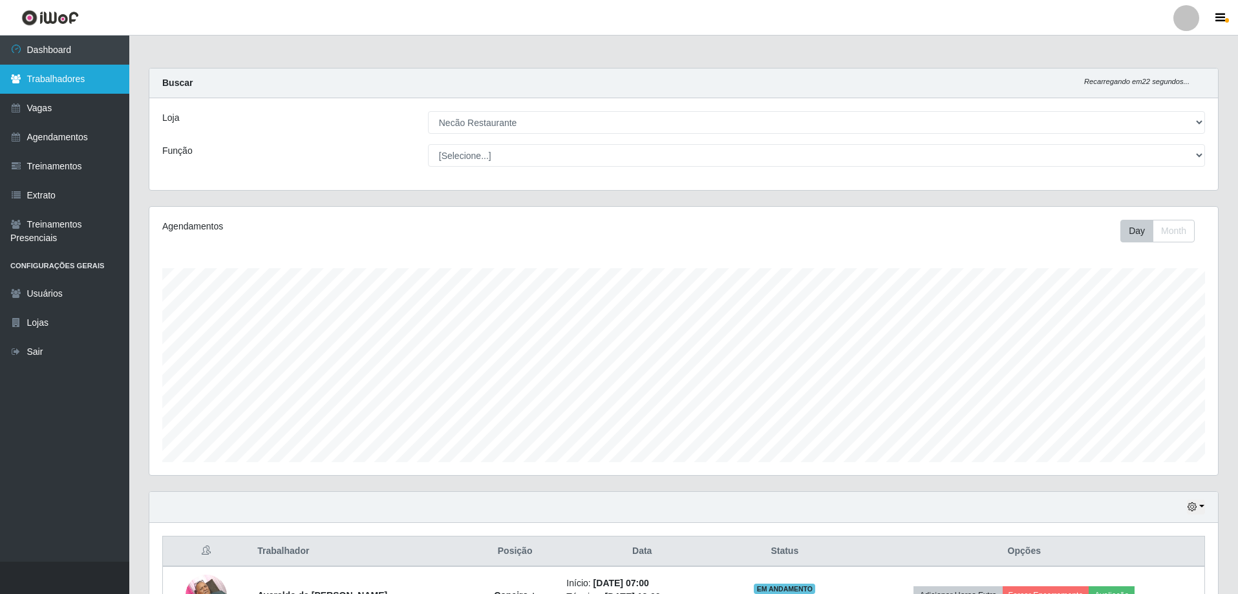
click at [75, 85] on link "Trabalhadores" at bounding box center [64, 79] width 129 height 29
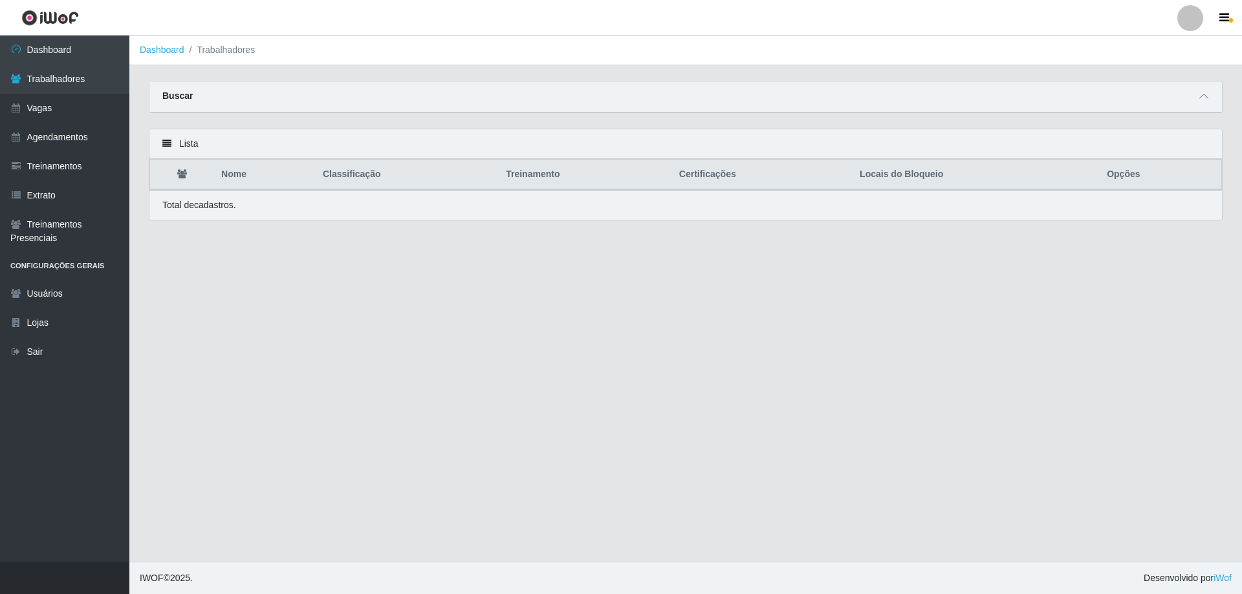
click at [1163, 99] on div "Buscar" at bounding box center [685, 96] width 1072 height 31
click at [1195, 98] on div "Buscar" at bounding box center [685, 96] width 1072 height 31
click at [1203, 97] on icon at bounding box center [1203, 96] width 9 height 9
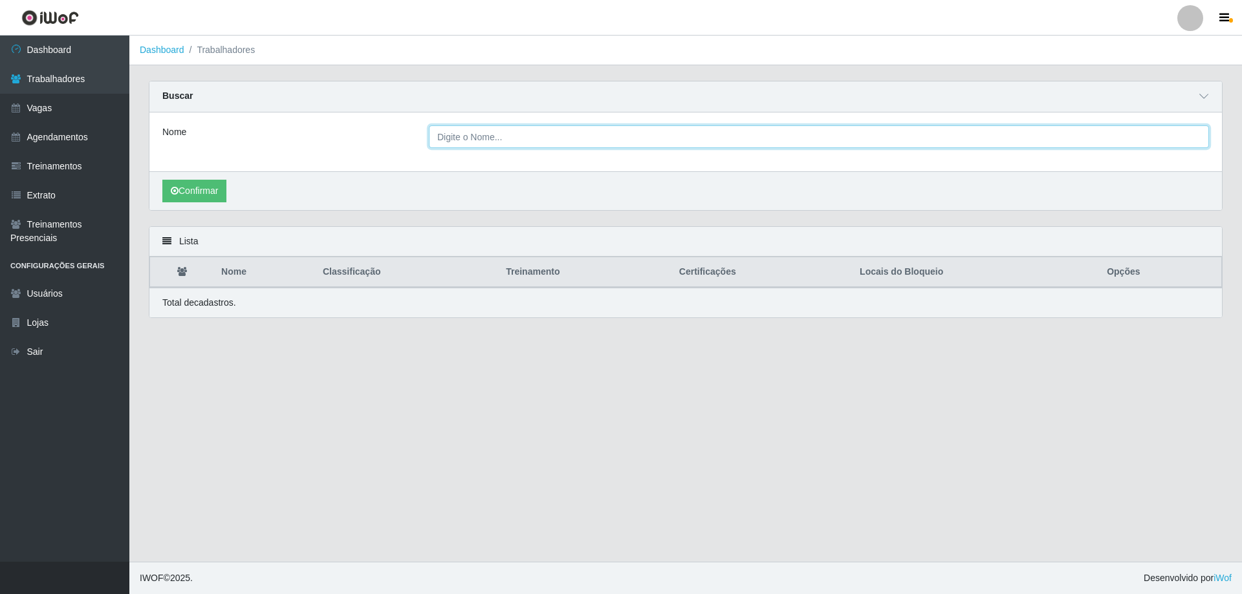
click at [579, 143] on input "Nome" at bounding box center [819, 136] width 780 height 23
paste input "[PERSON_NAME]"
type input "[PERSON_NAME]"
click at [162, 180] on button "Confirmar" at bounding box center [194, 191] width 64 height 23
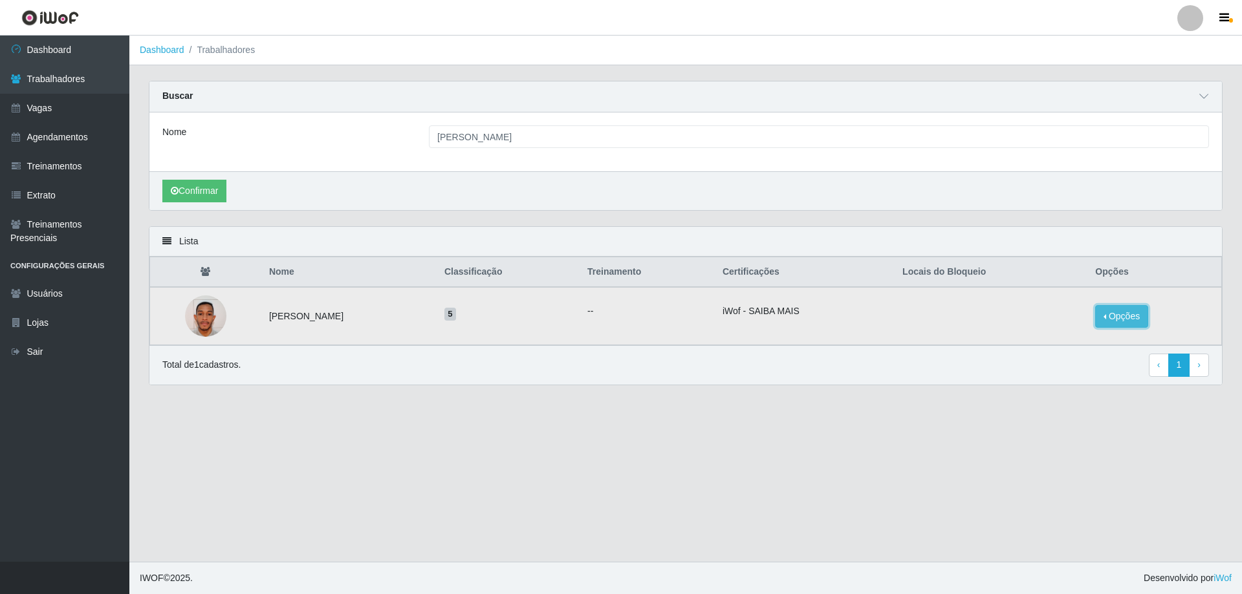
click at [1127, 318] on button "Opções" at bounding box center [1121, 316] width 53 height 23
click at [1046, 308] on button "Bloquear - Empresa" at bounding box center [1041, 301] width 104 height 27
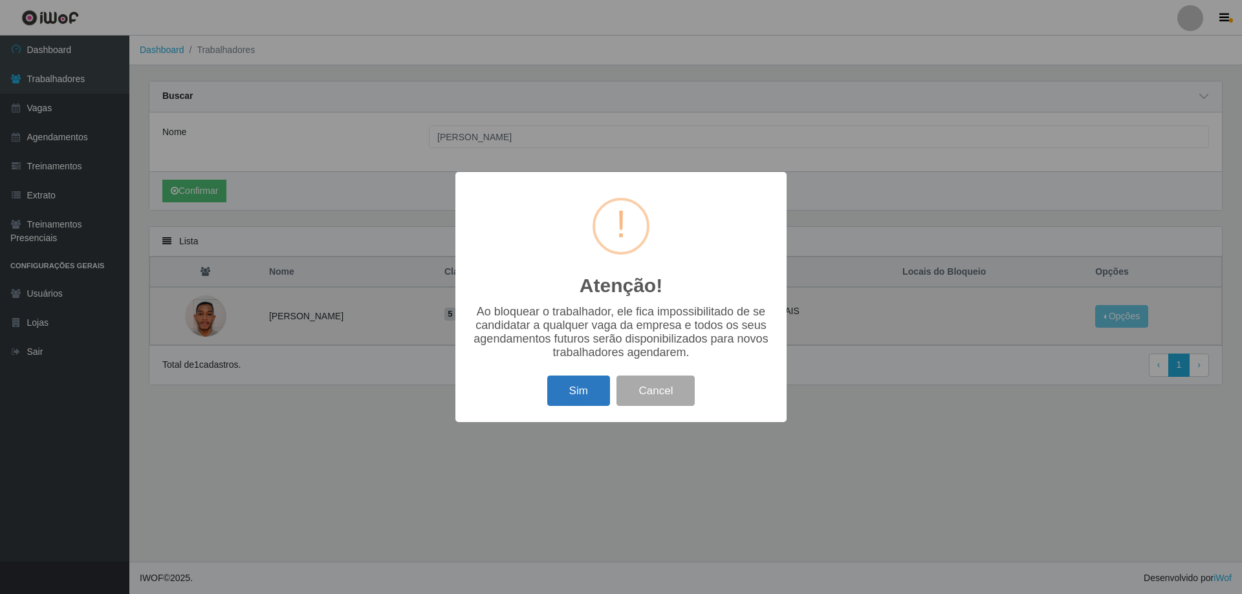
click at [585, 398] on button "Sim" at bounding box center [578, 391] width 63 height 30
